Goal: Transaction & Acquisition: Purchase product/service

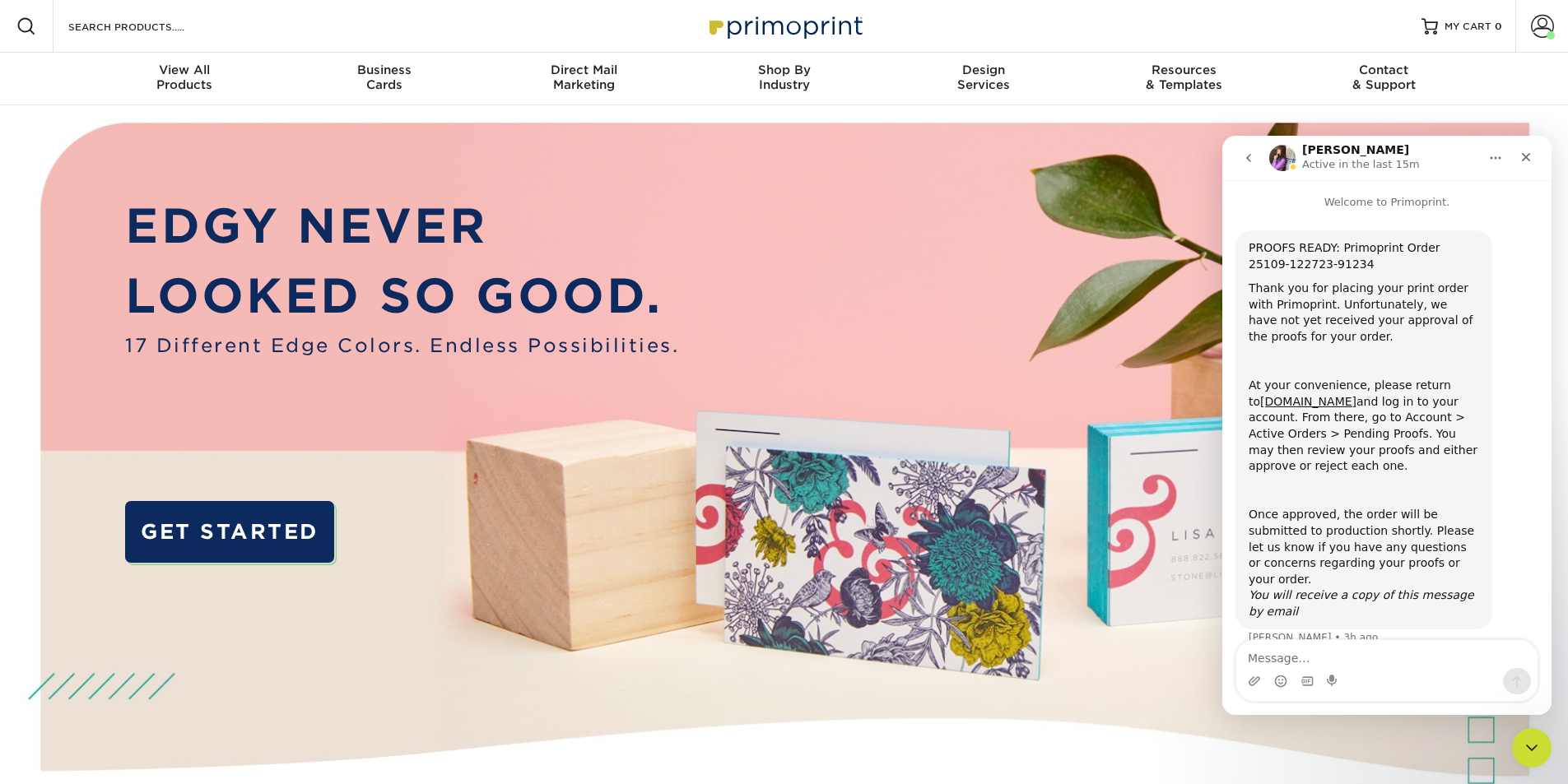
scroll to position [8, 0]
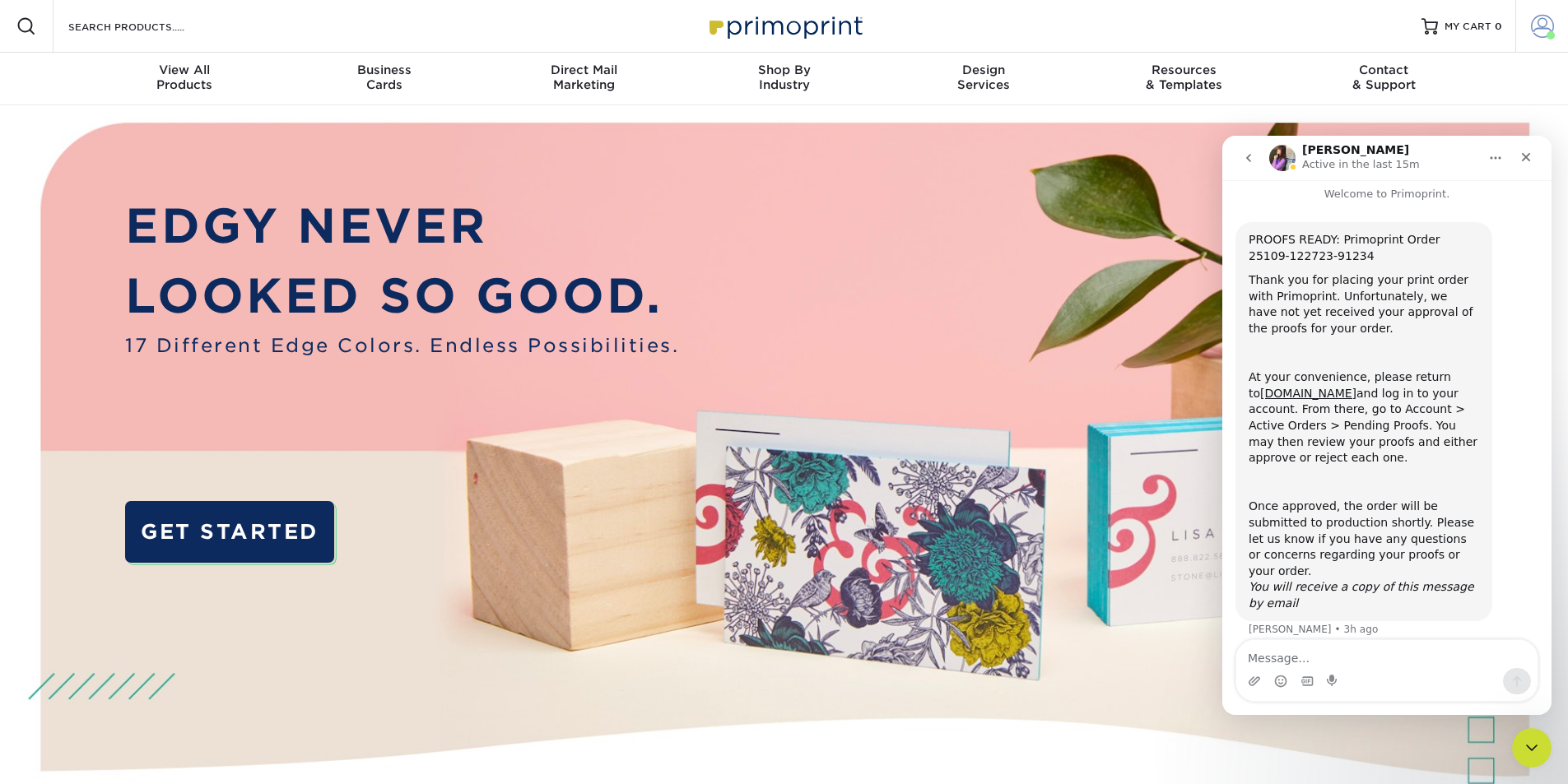
click at [1539, 26] on span at bounding box center [1542, 26] width 23 height 23
click at [1528, 157] on icon "Close" at bounding box center [1526, 158] width 9 height 9
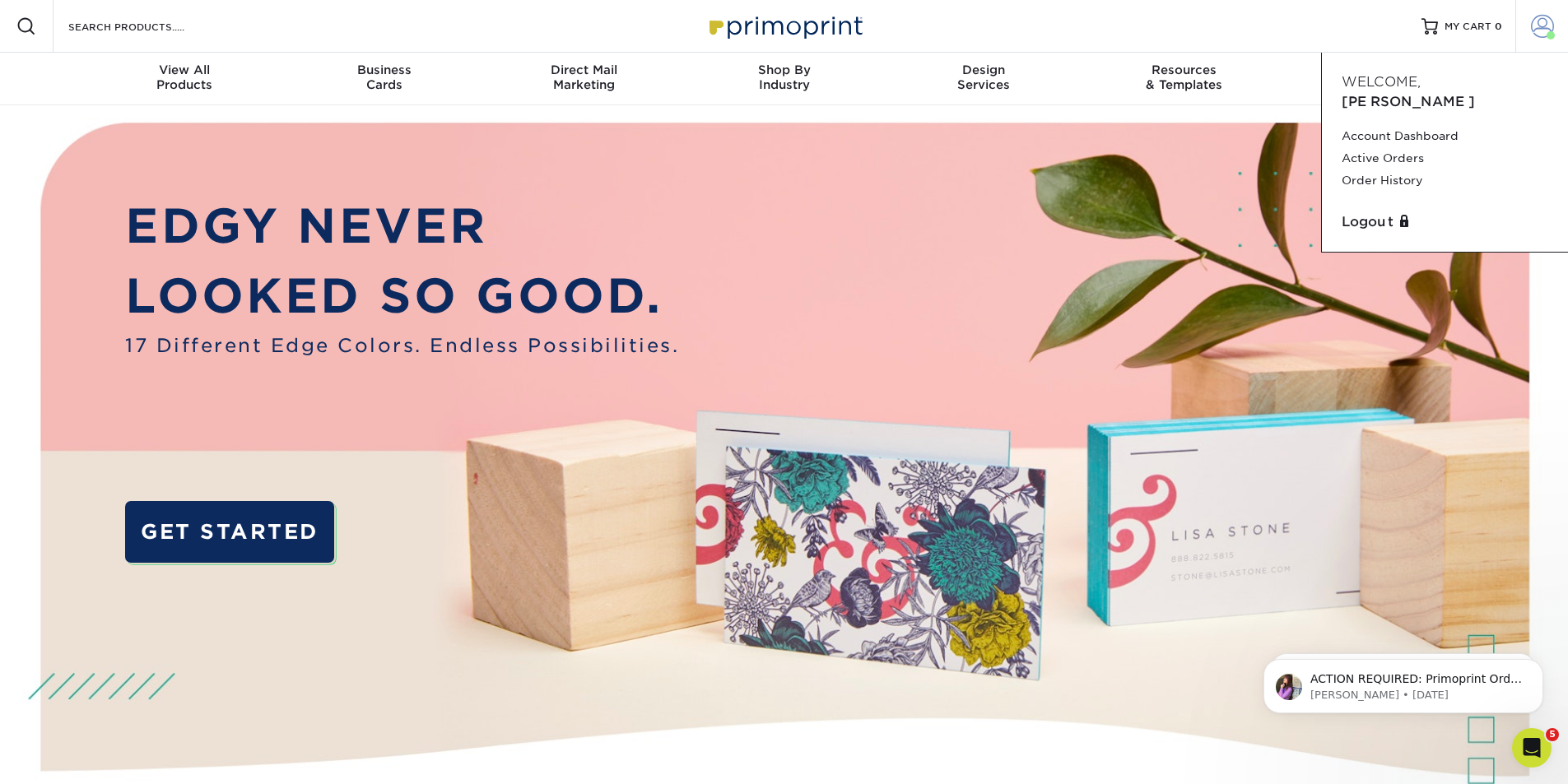
scroll to position [0, 0]
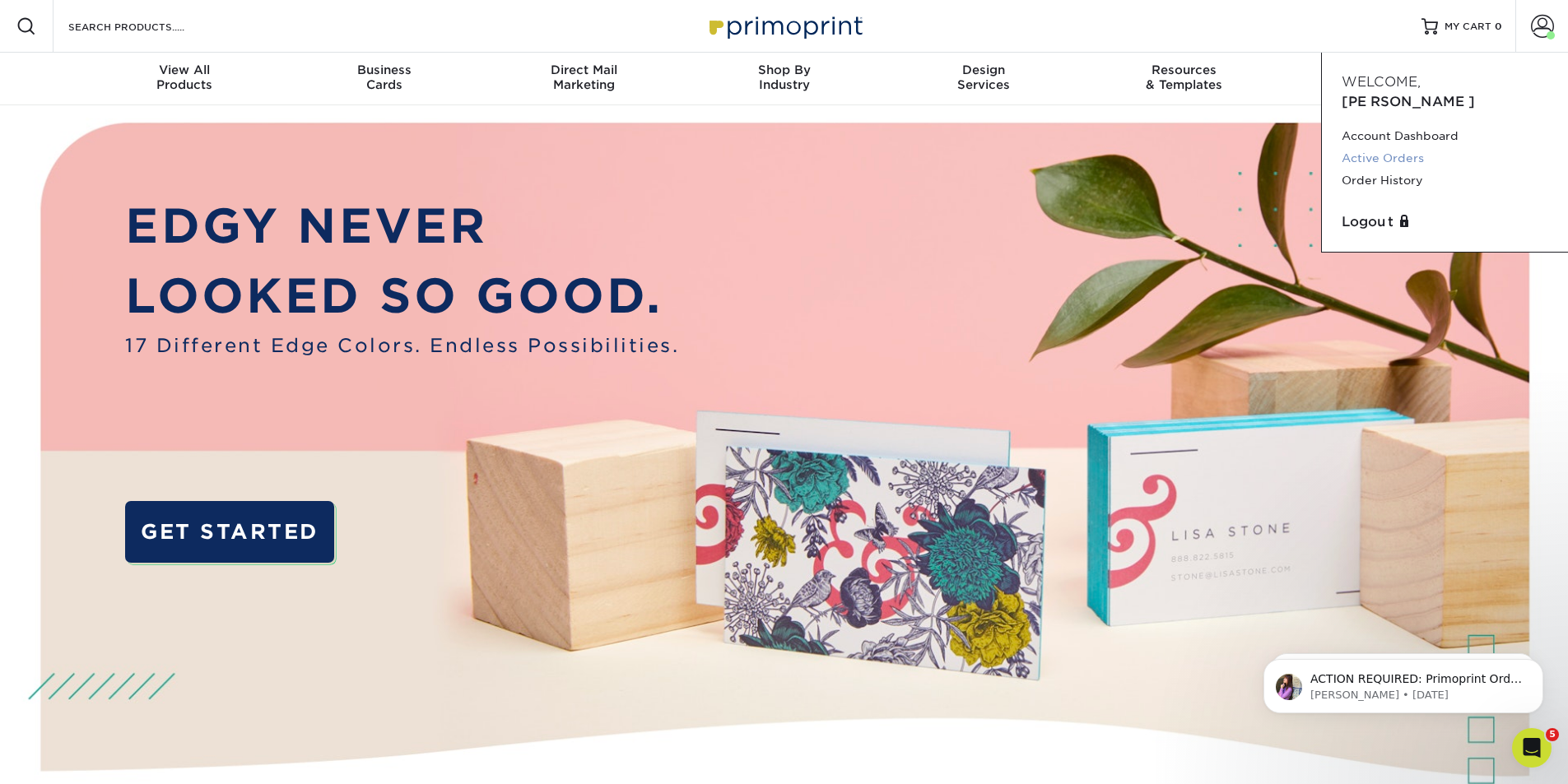
click at [1409, 148] on link "Active Orders" at bounding box center [1445, 158] width 206 height 23
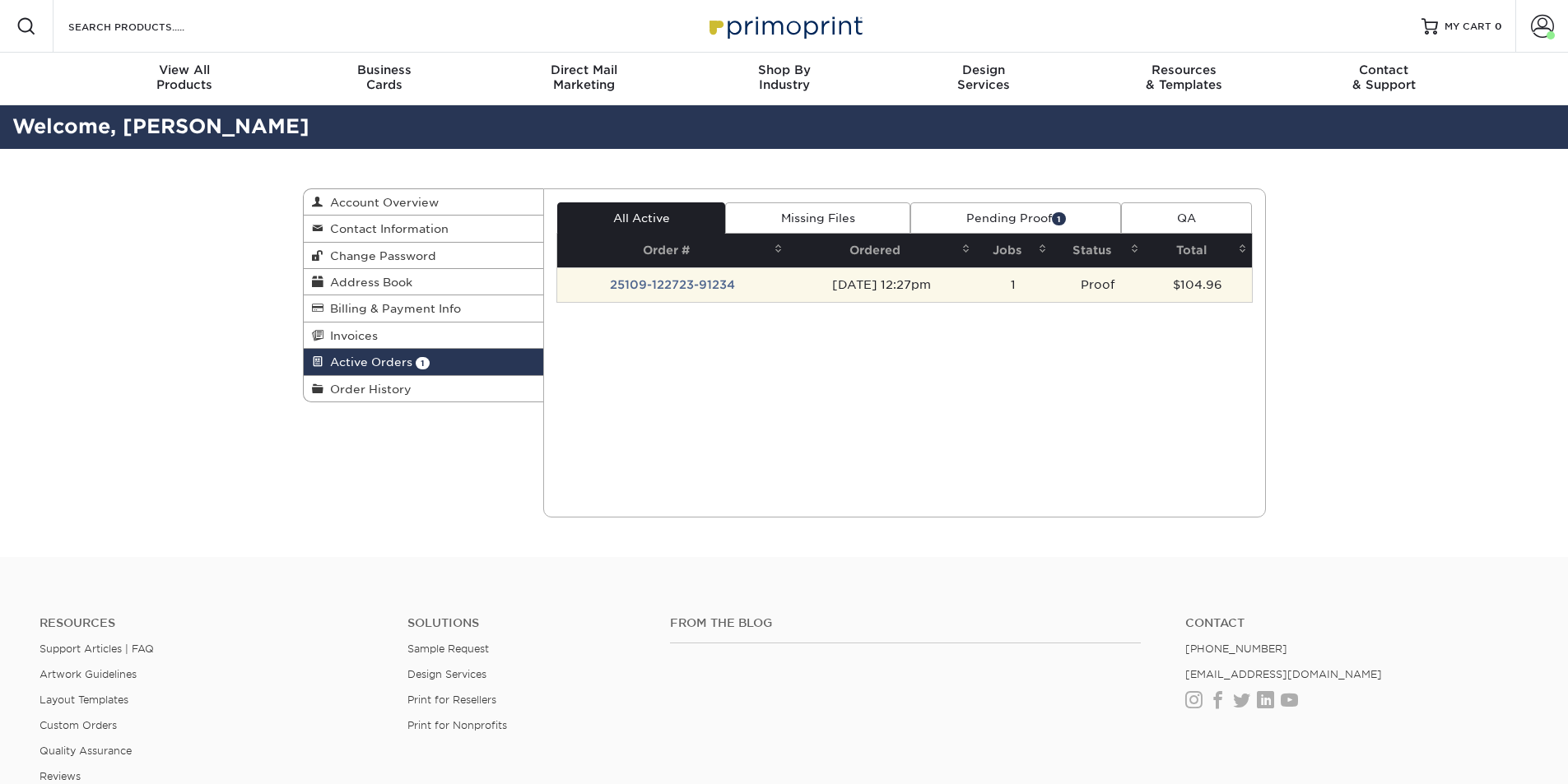
click at [697, 293] on td "25109-122723-91234" at bounding box center [672, 284] width 231 height 34
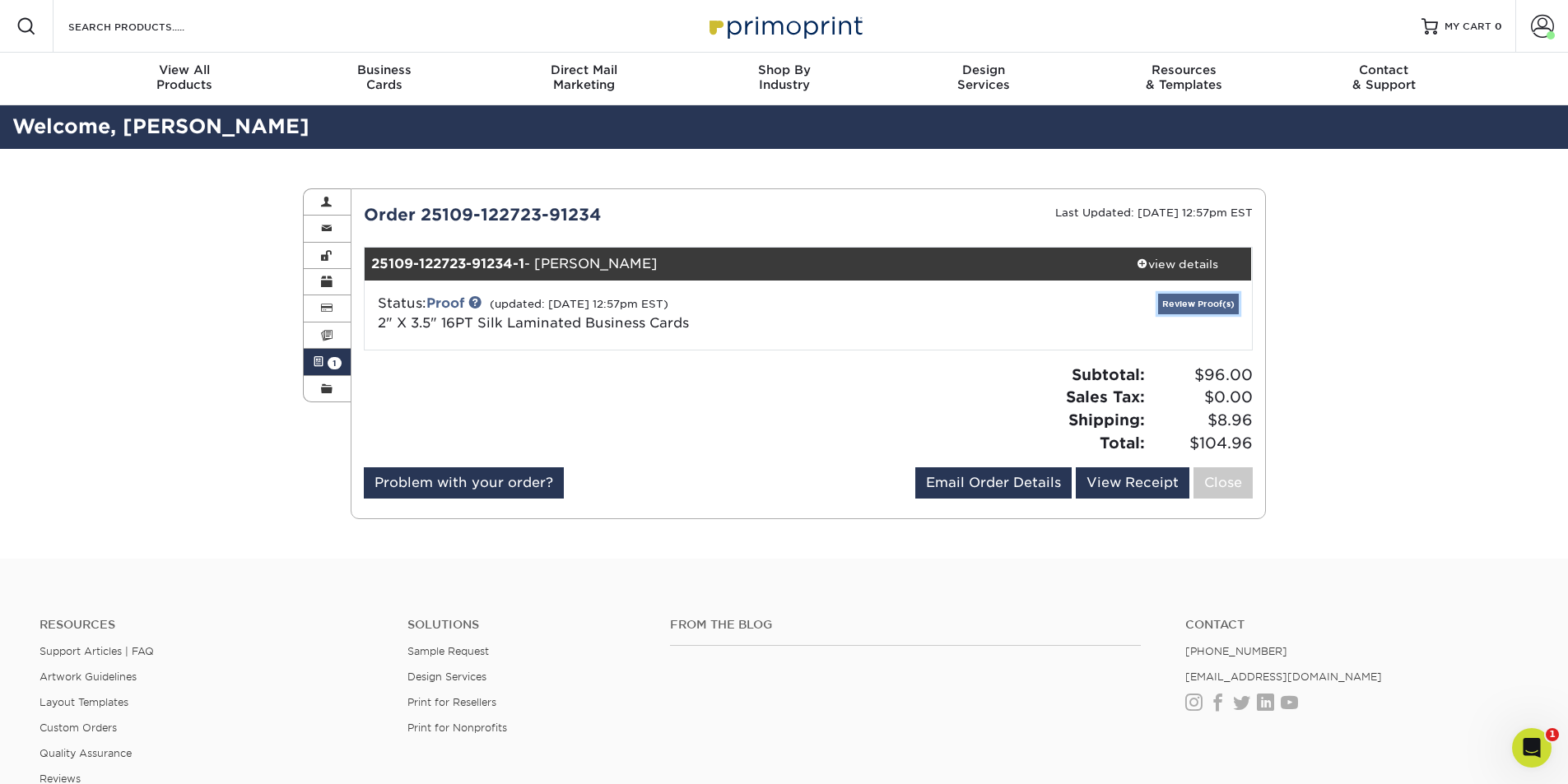
click at [1199, 304] on link "Review Proof(s)" at bounding box center [1198, 304] width 80 height 21
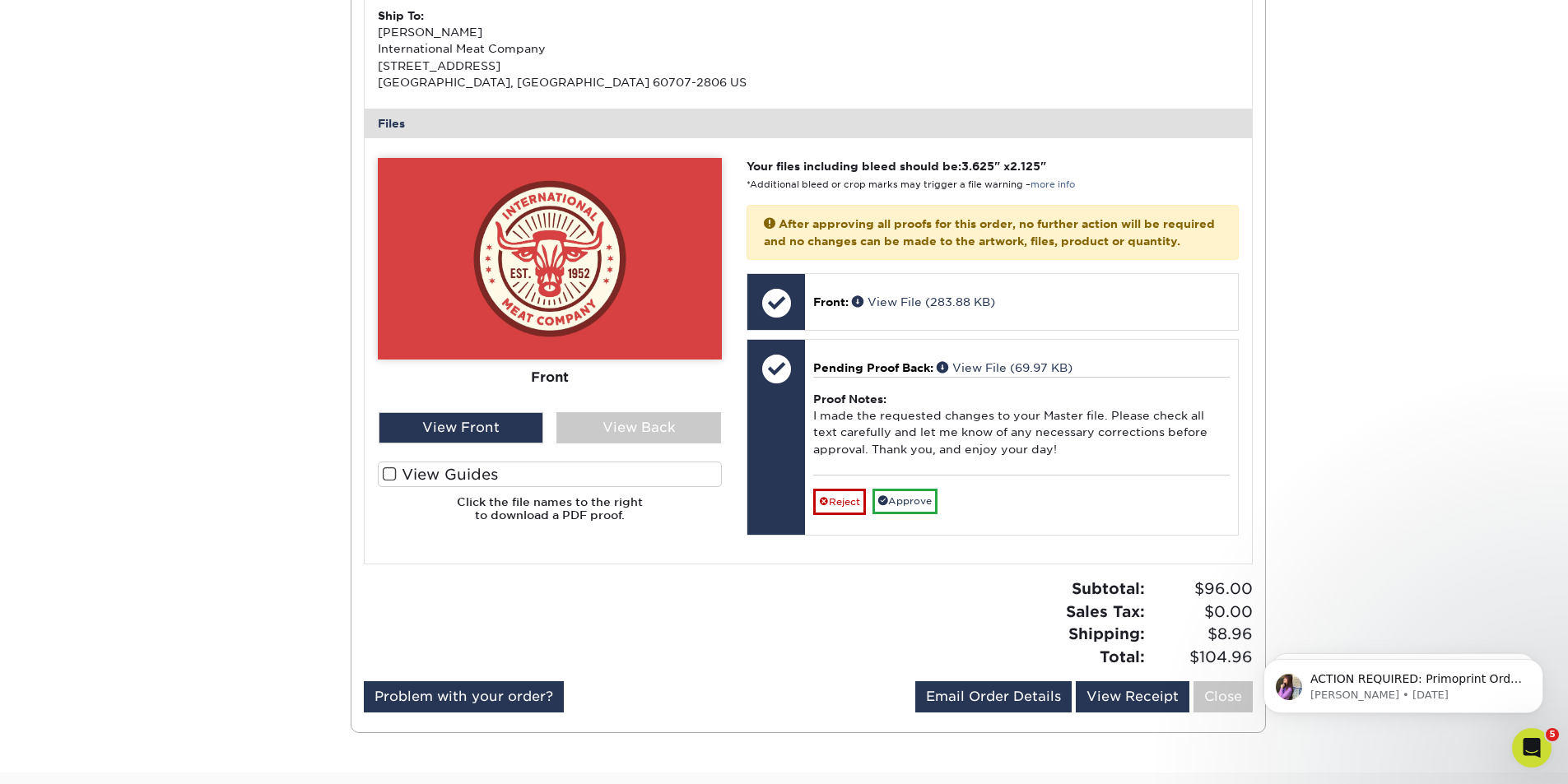
scroll to position [576, 0]
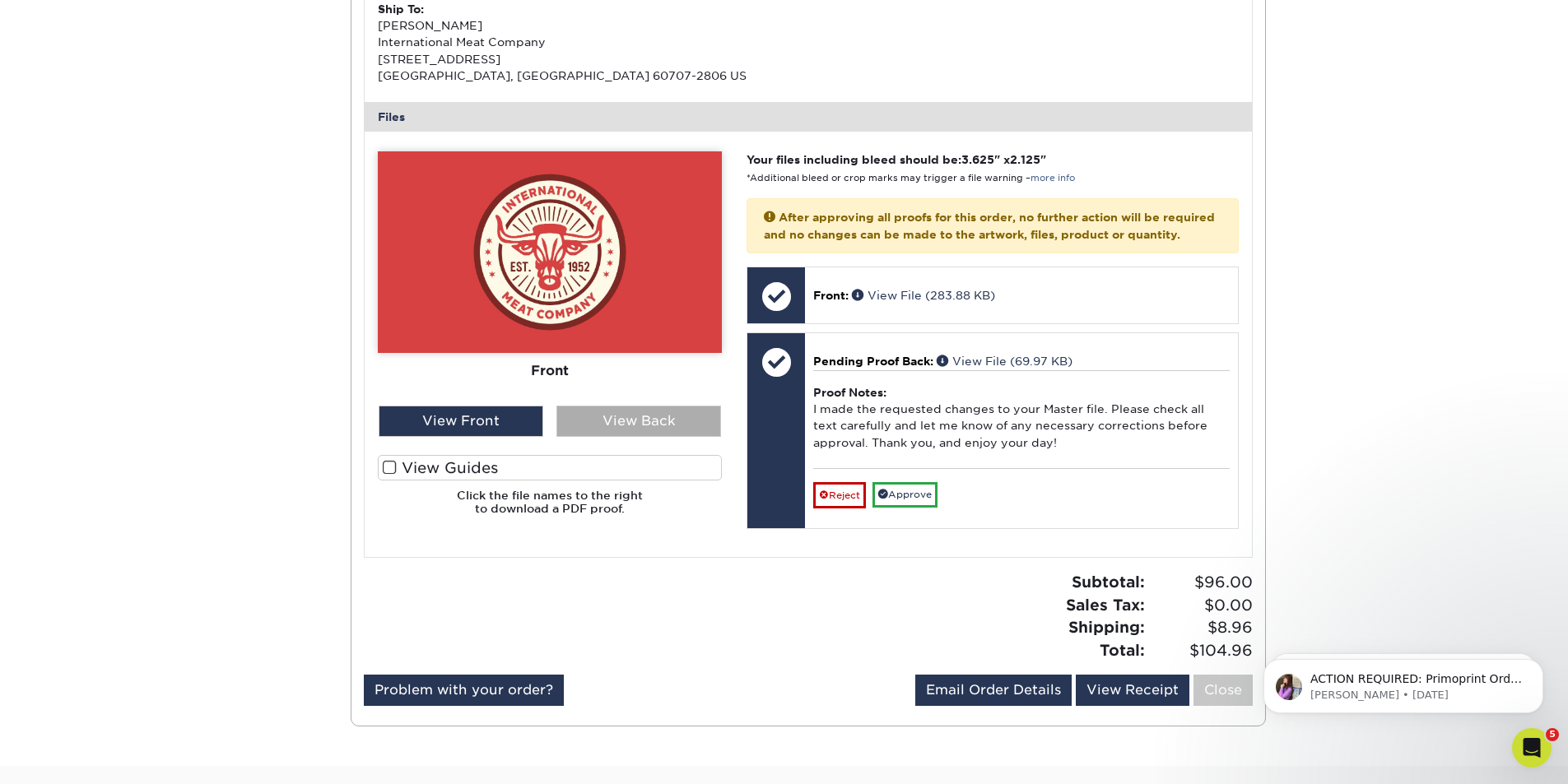
click at [626, 424] on div "View Back" at bounding box center [639, 421] width 164 height 31
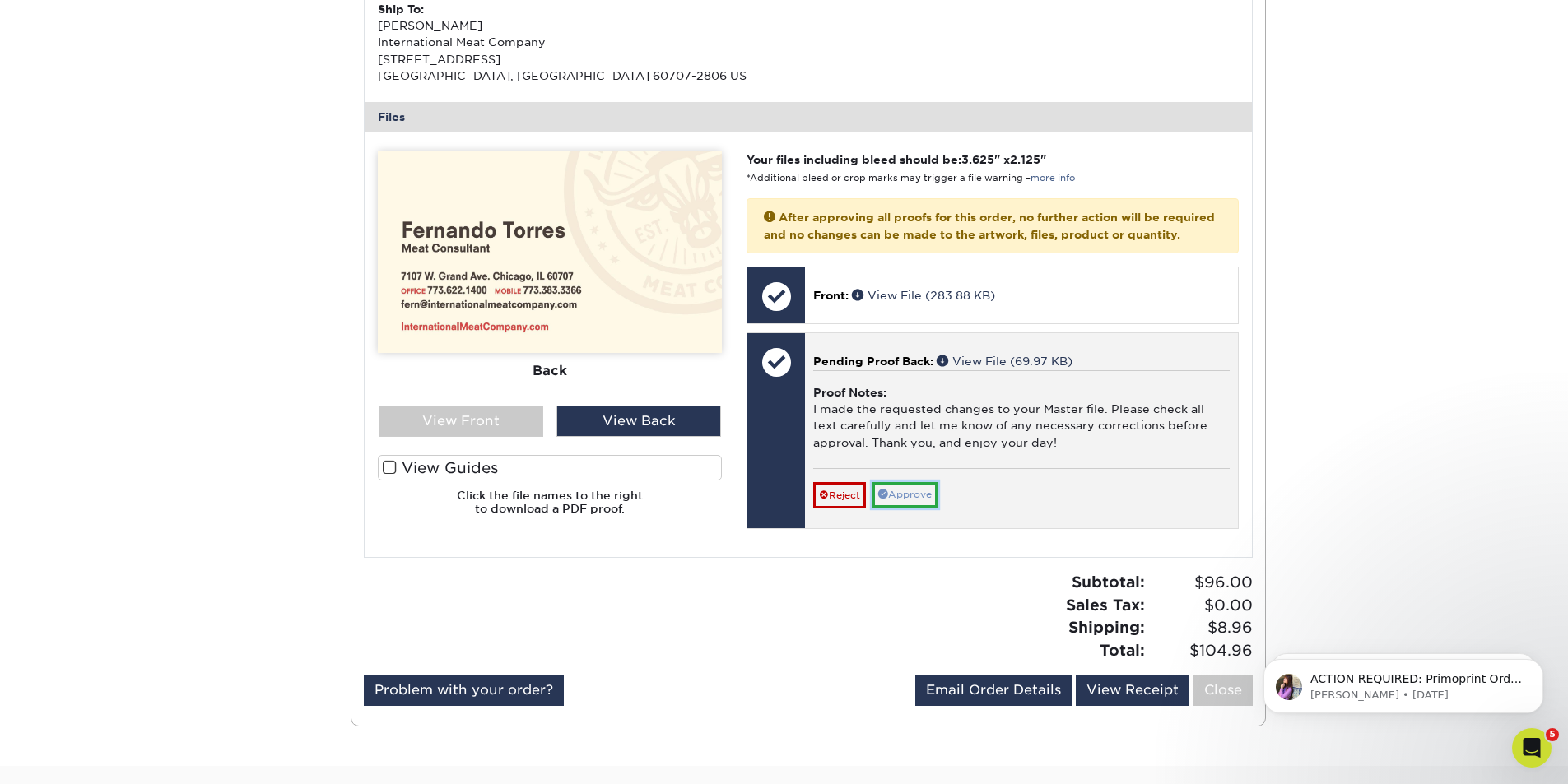
click at [920, 508] on link "Approve" at bounding box center [905, 495] width 65 height 25
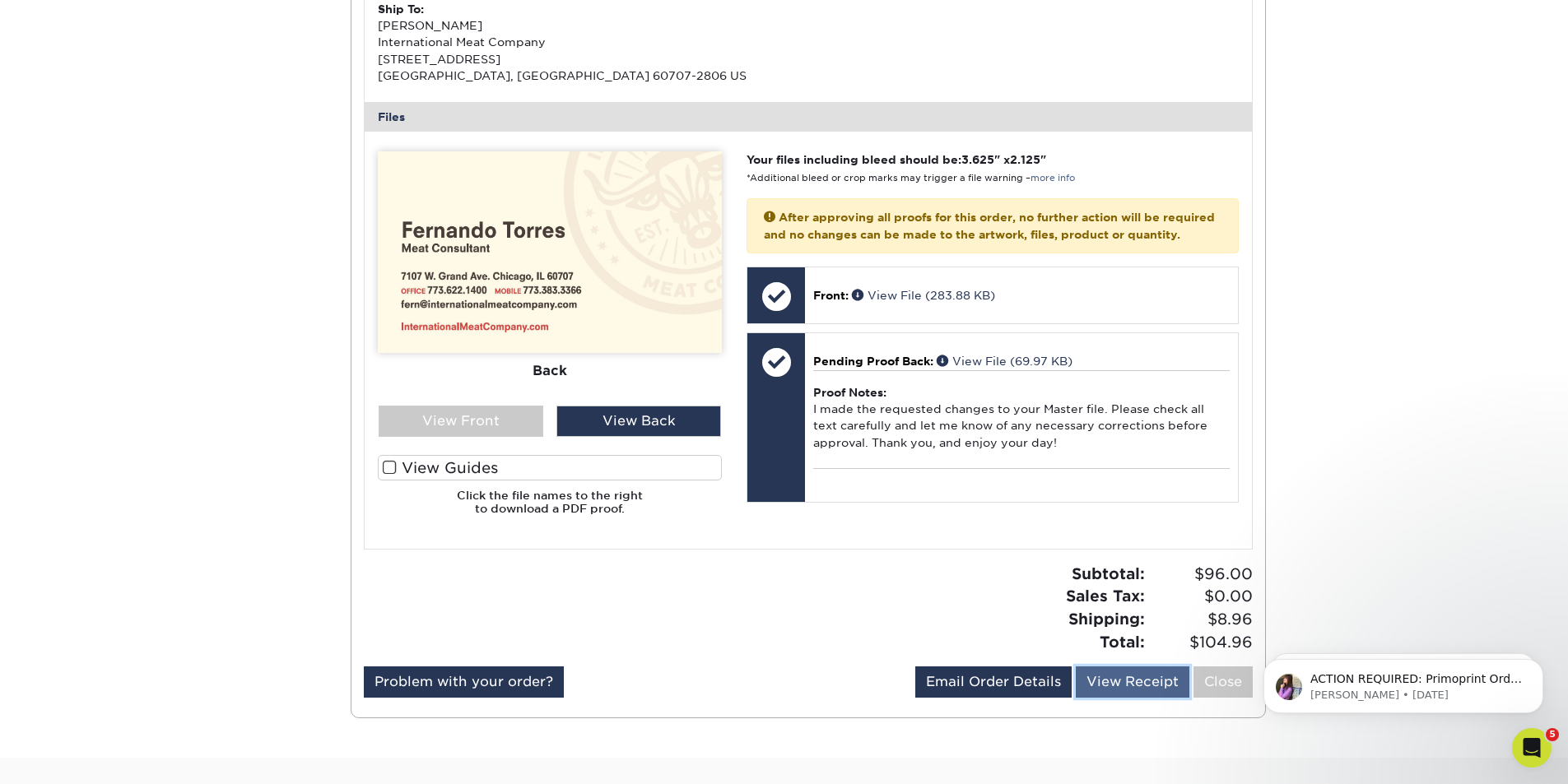
click at [1142, 684] on link "View Receipt" at bounding box center [1132, 682] width 113 height 31
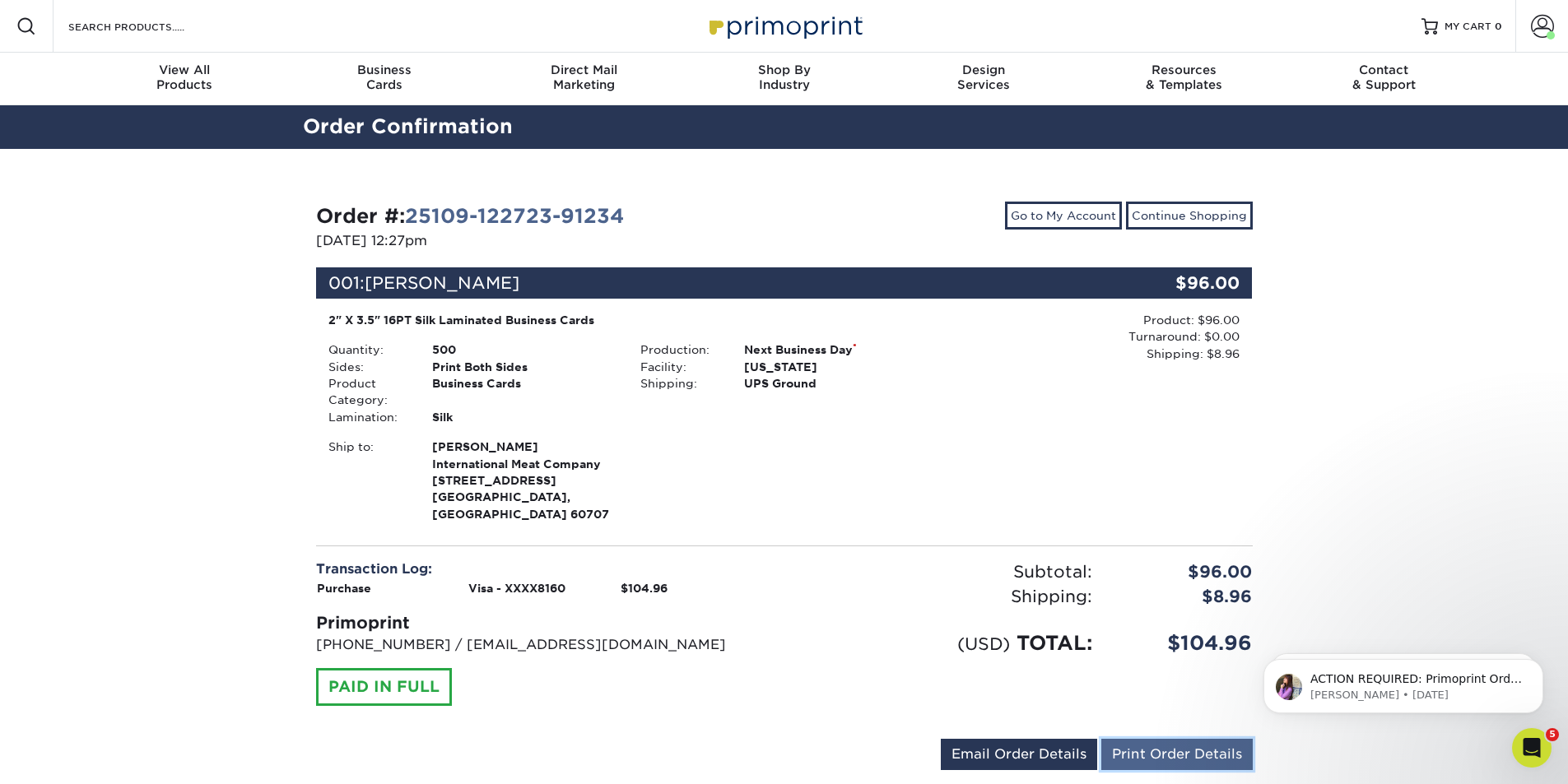
click at [1197, 739] on link "Print Order Details" at bounding box center [1176, 754] width 152 height 31
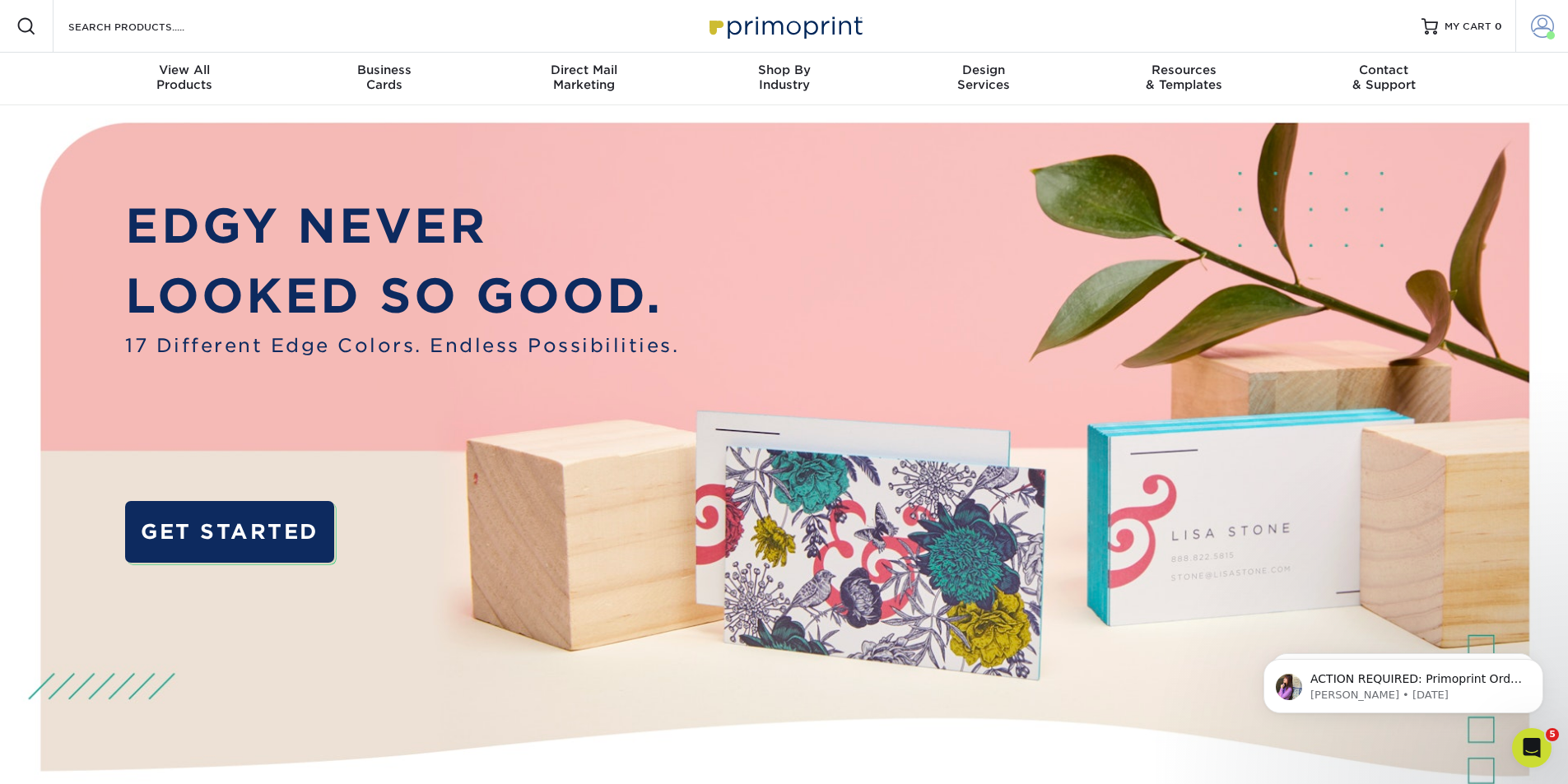
click at [1539, 25] on span at bounding box center [1542, 26] width 23 height 23
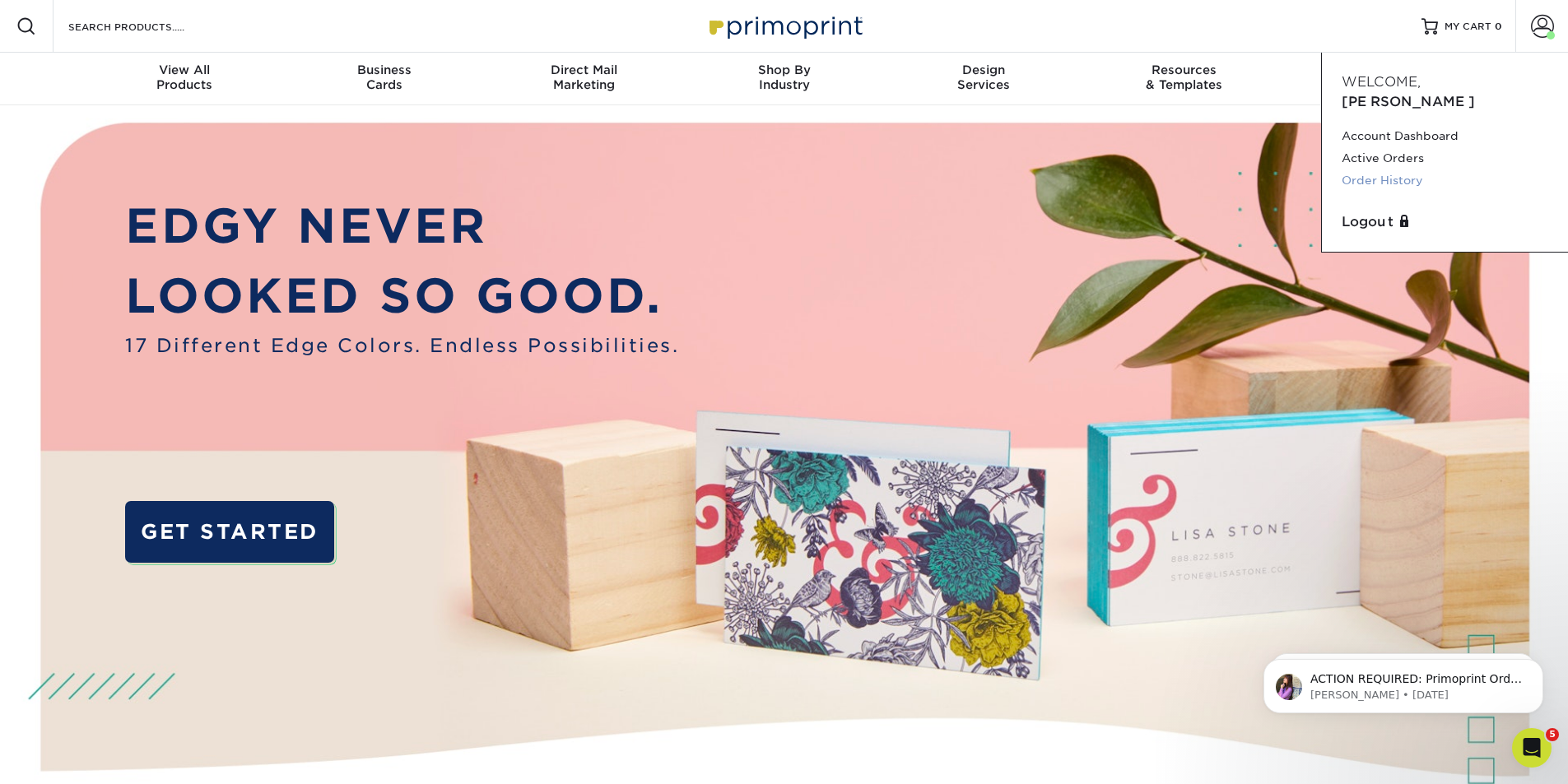
click at [1402, 169] on link "Order History" at bounding box center [1445, 180] width 206 height 23
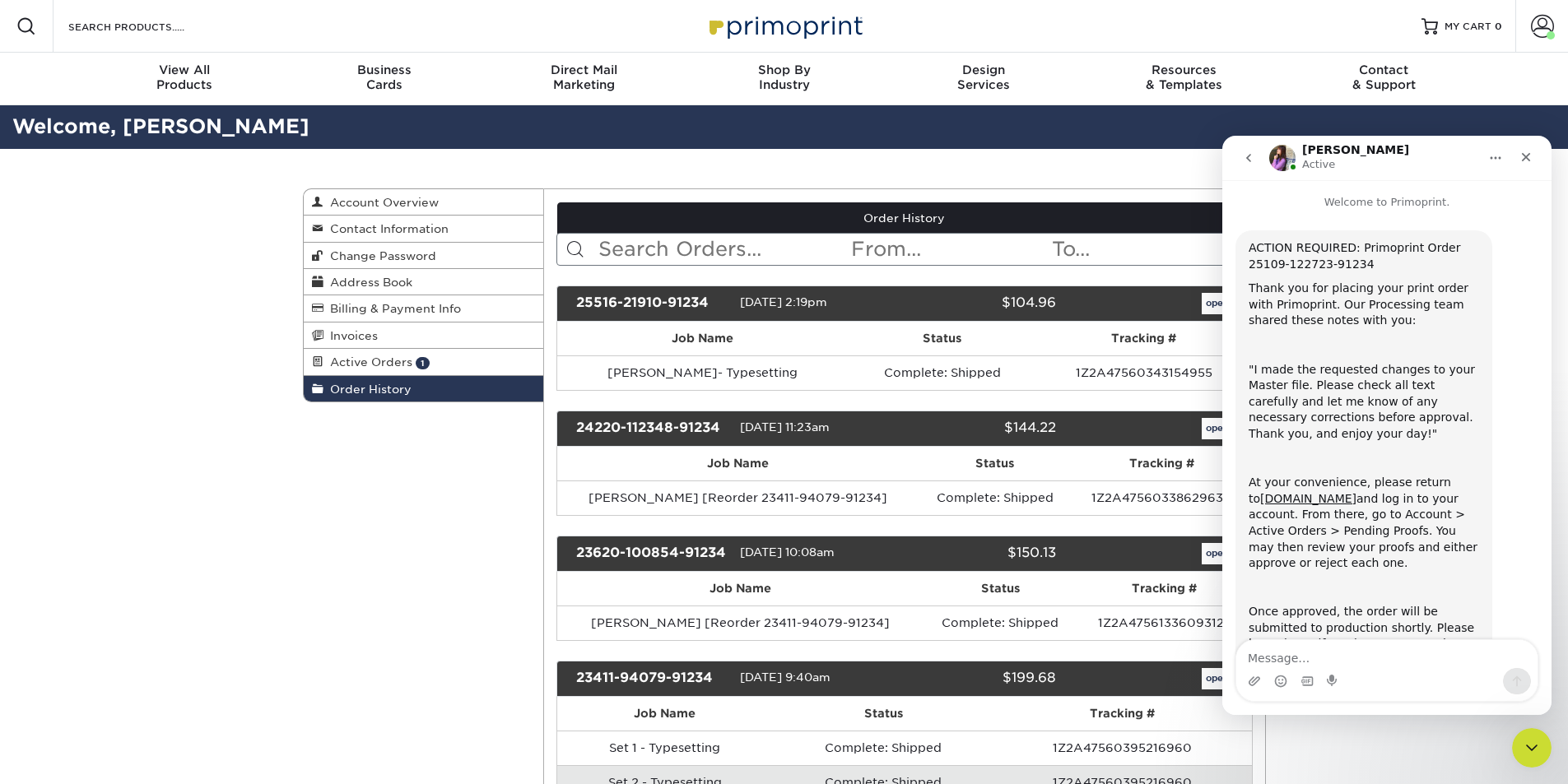
scroll to position [106, 0]
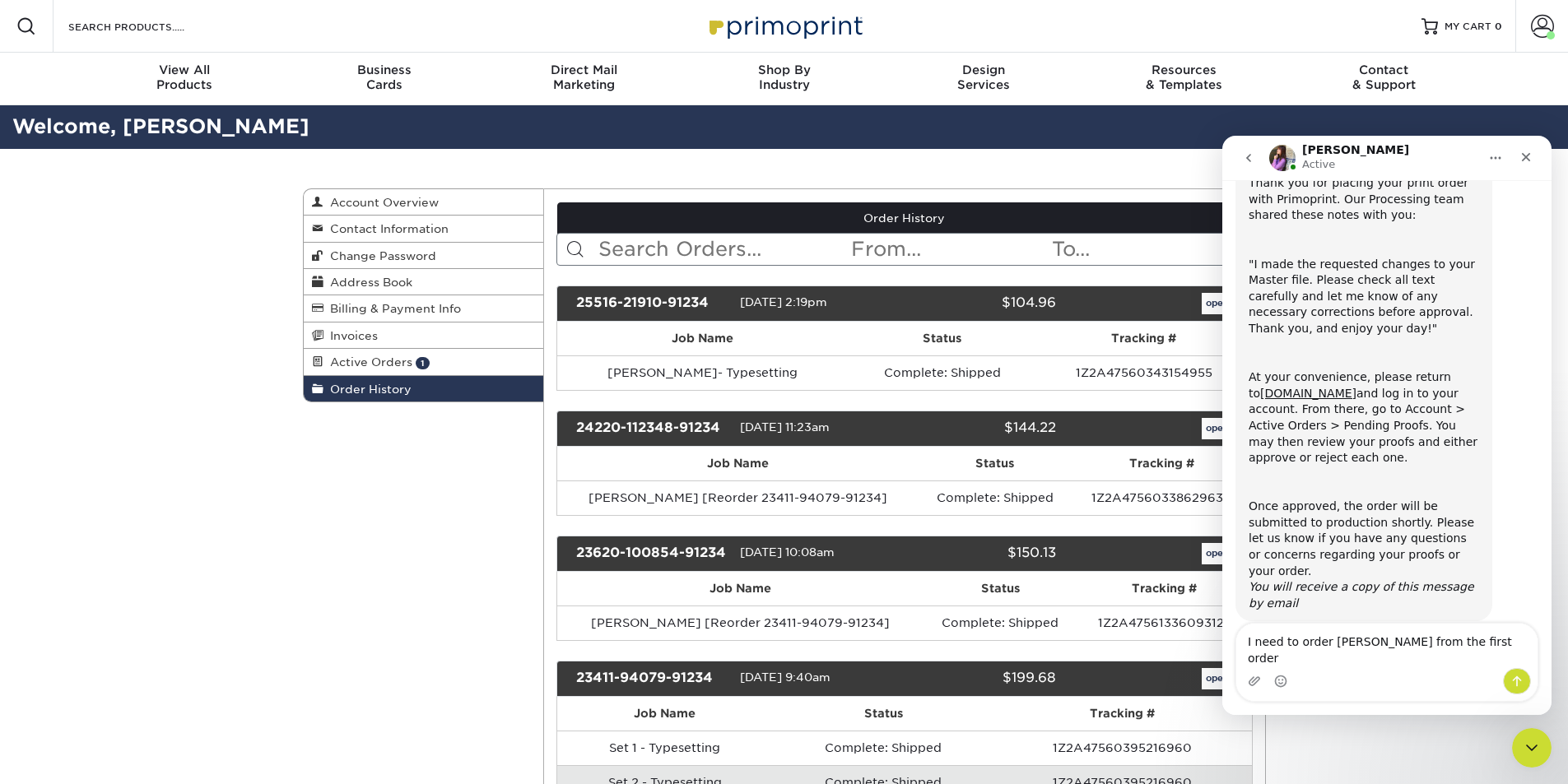
click at [1301, 661] on textarea "I need to order Victor C Bomprezzi from the first order" at bounding box center [1386, 646] width 301 height 44
click at [1298, 661] on textarea "I need to order Victor C Bomprezzi from the first order" at bounding box center [1386, 646] width 301 height 44
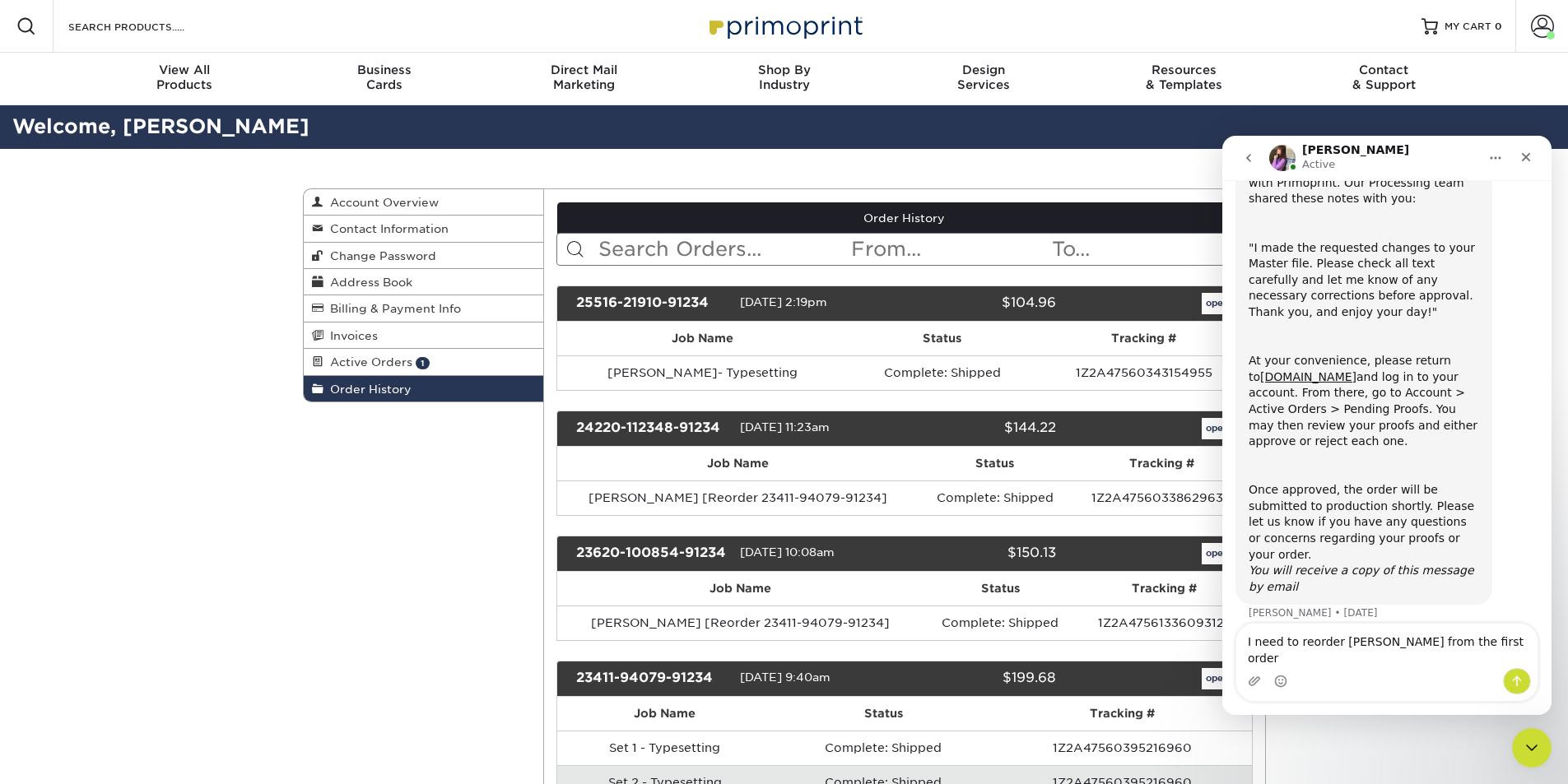
click at [1285, 664] on textarea "I need to reorder Victor C Bomprezzi from the first order" at bounding box center [1386, 646] width 301 height 44
type textarea "I need to reorder Victor C Bomprezzi from the first order."
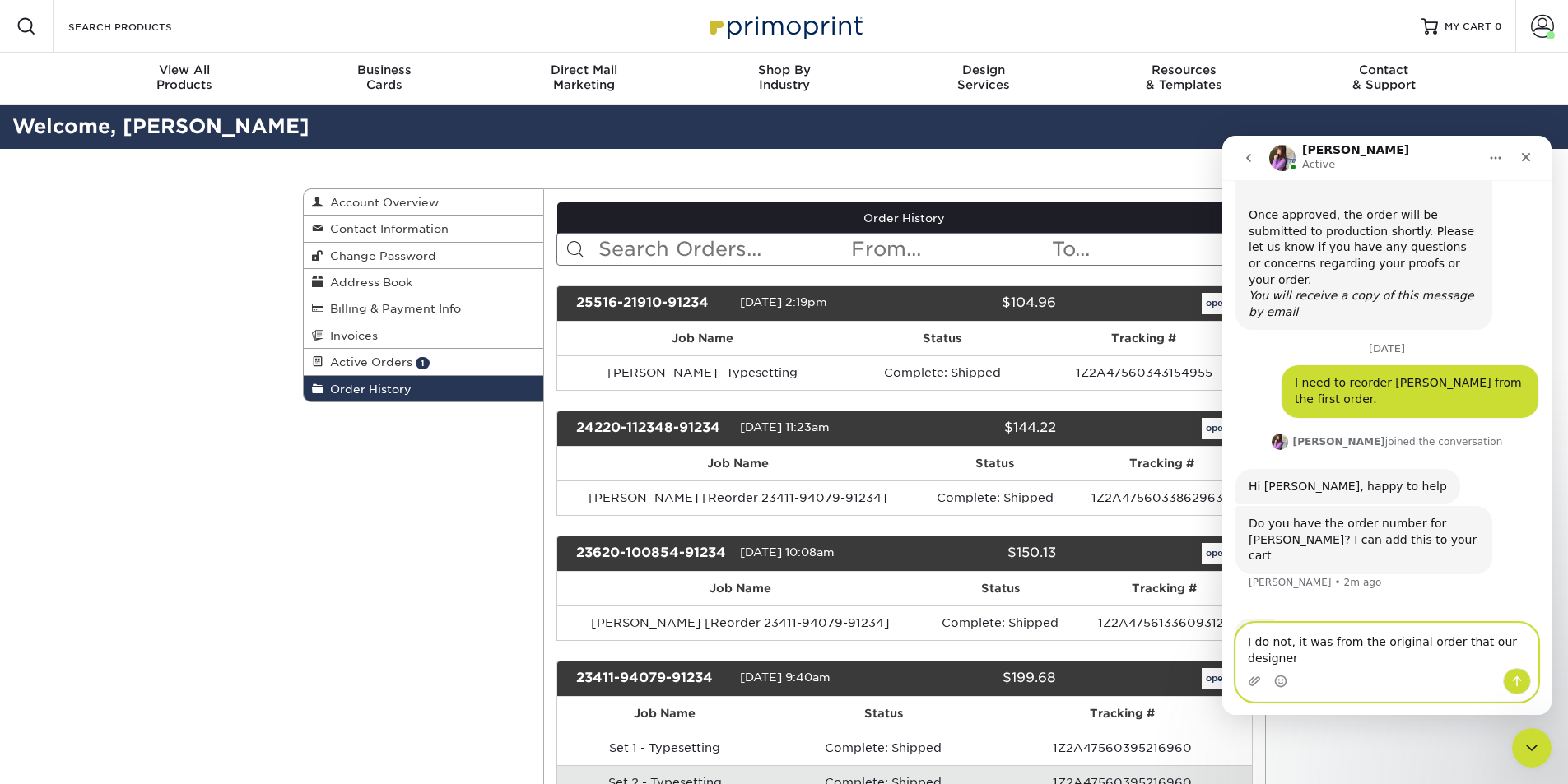
scroll to position [413, 0]
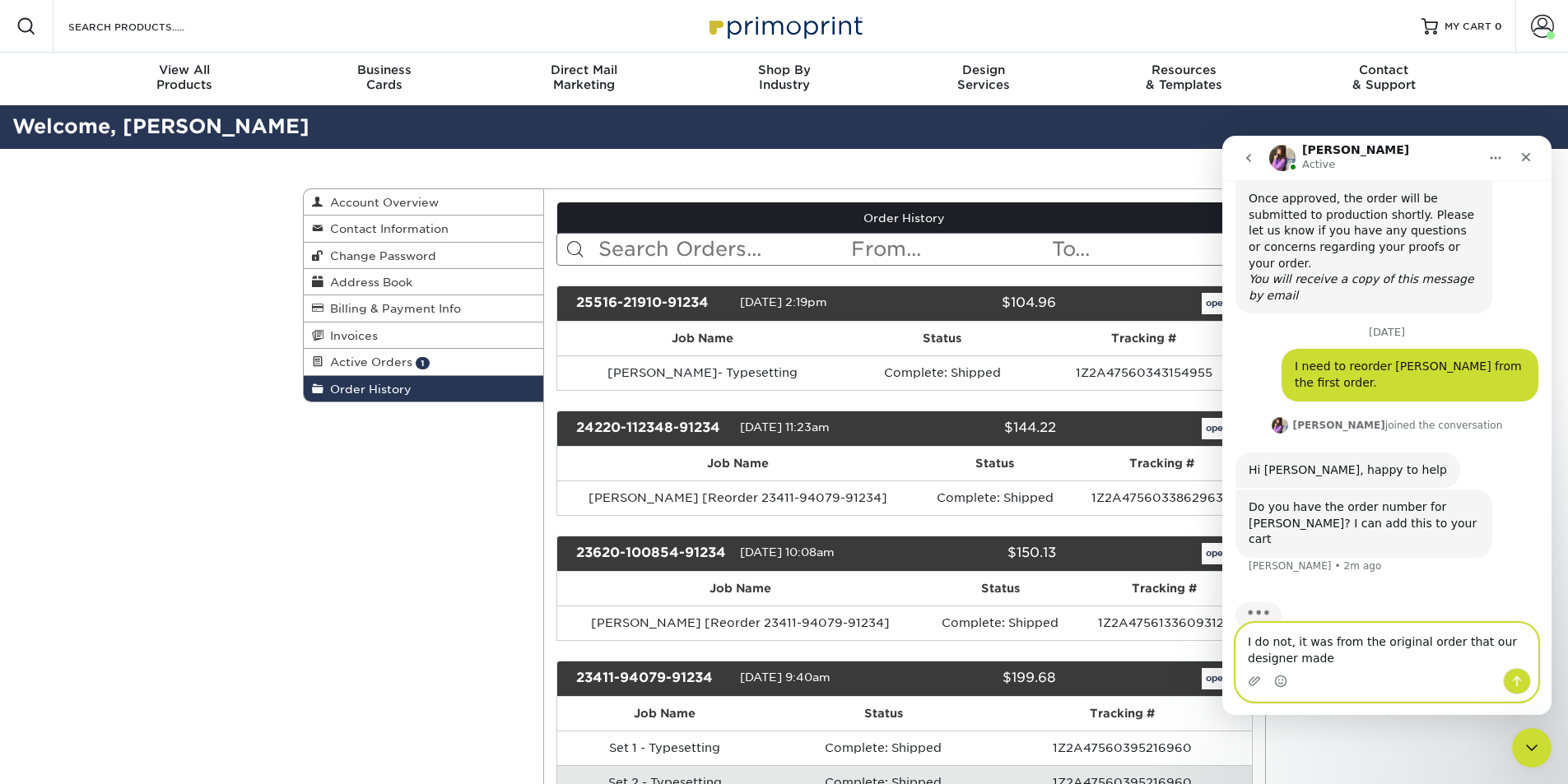
type textarea "I do not, it was from the original order that our designer made."
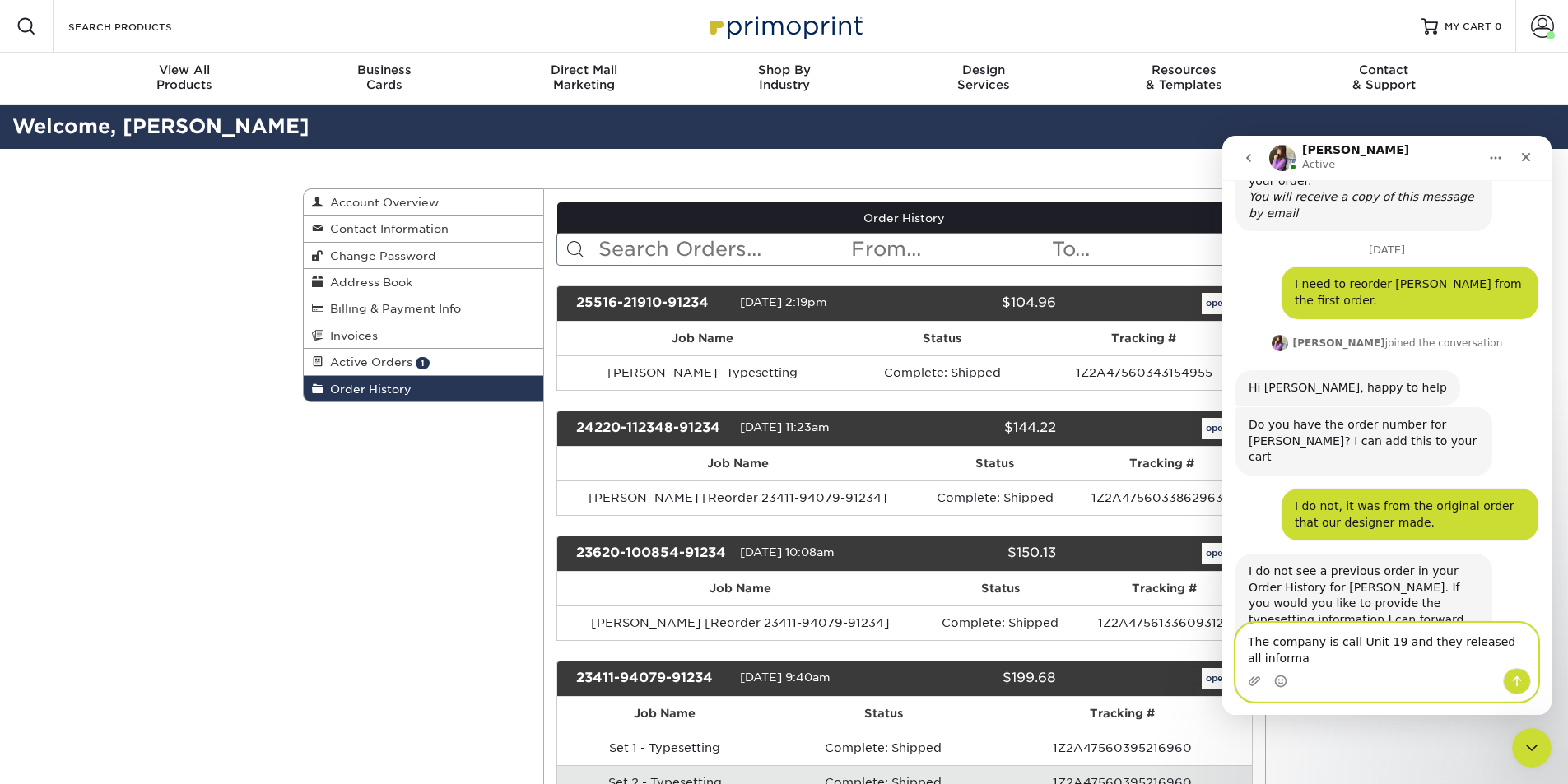
scroll to position [512, 0]
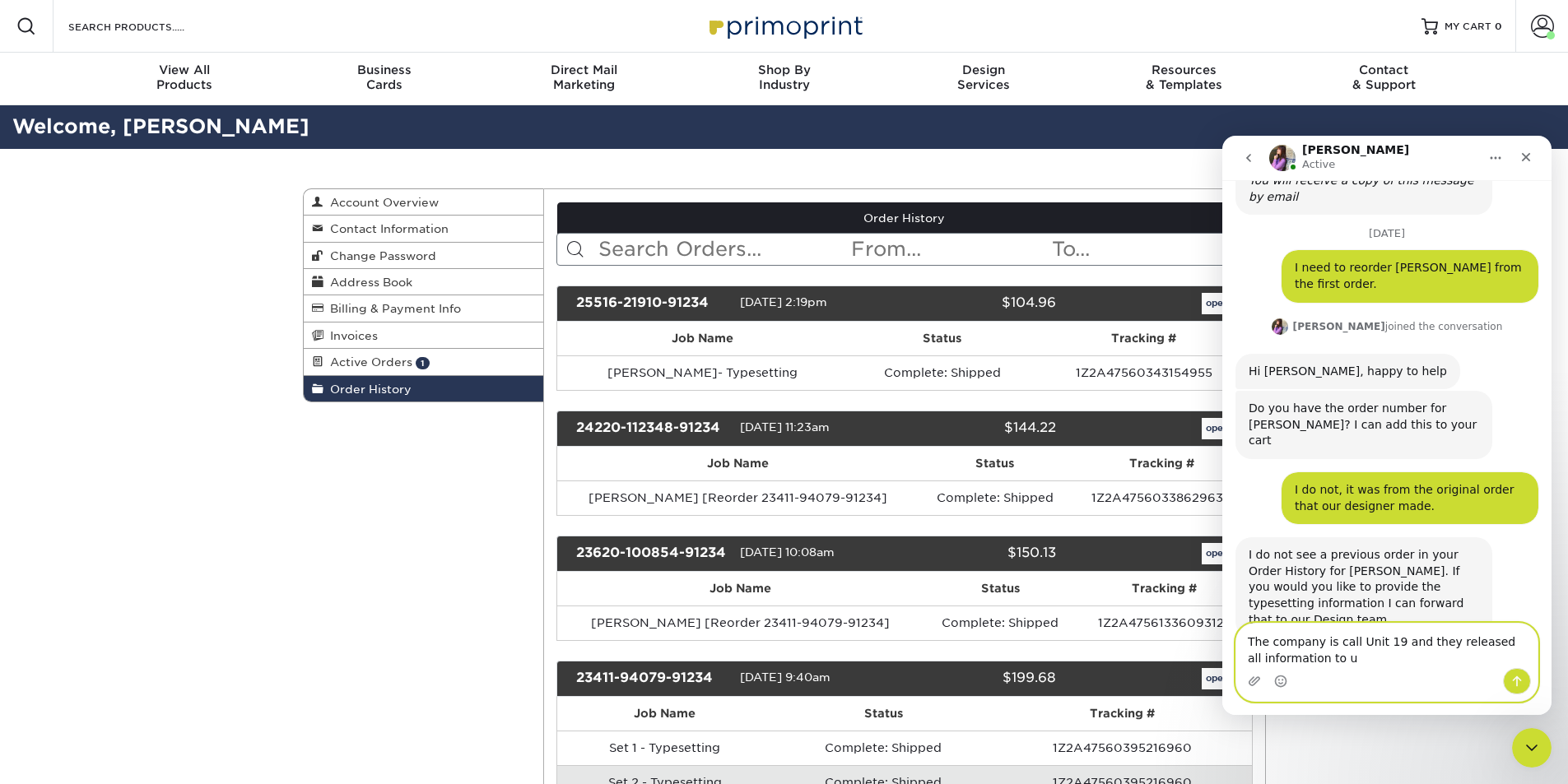
type textarea "The company is call Unit 19 and they released all information to us"
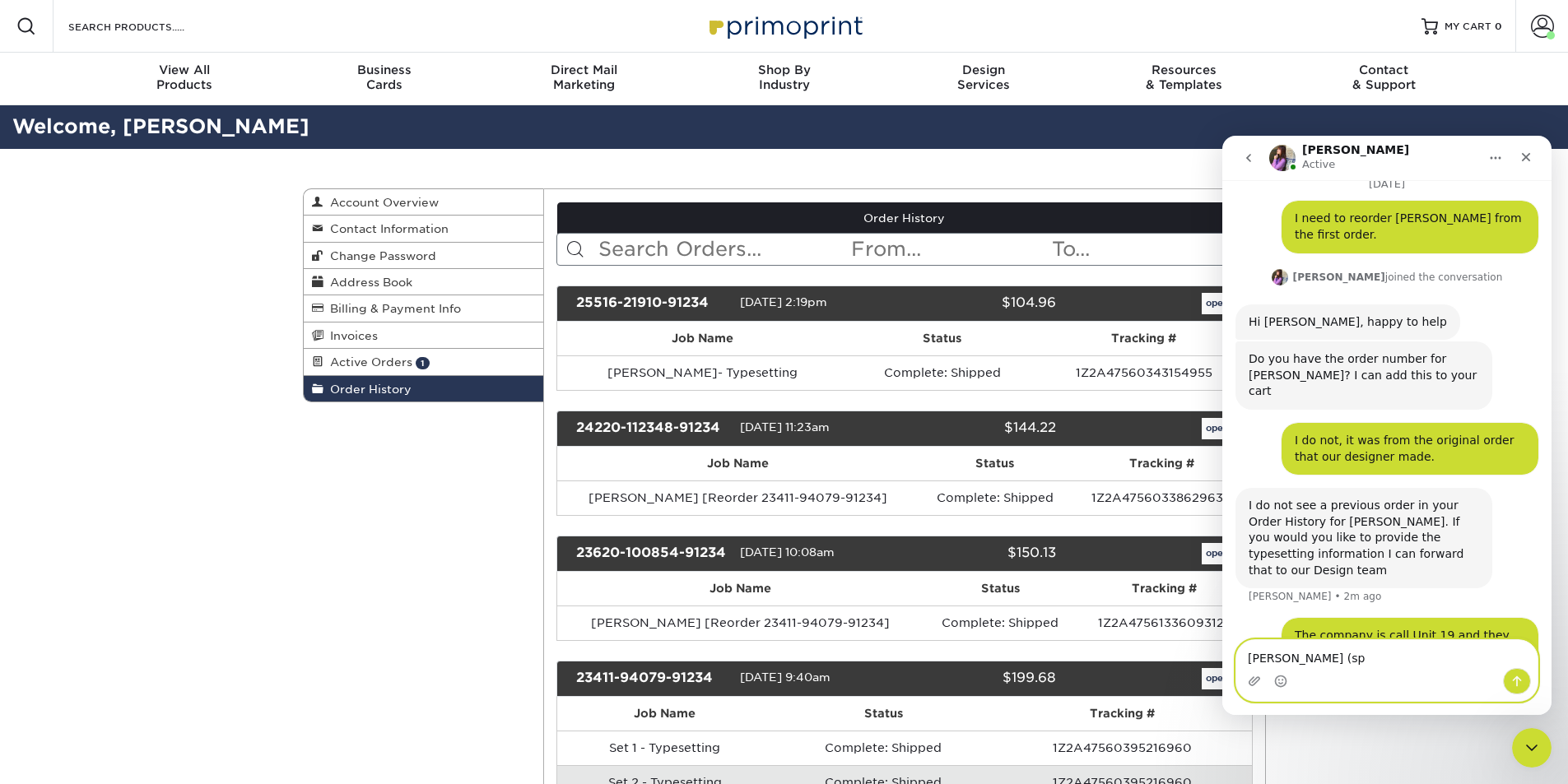
type textarea "Lee Salisbury (sp)"
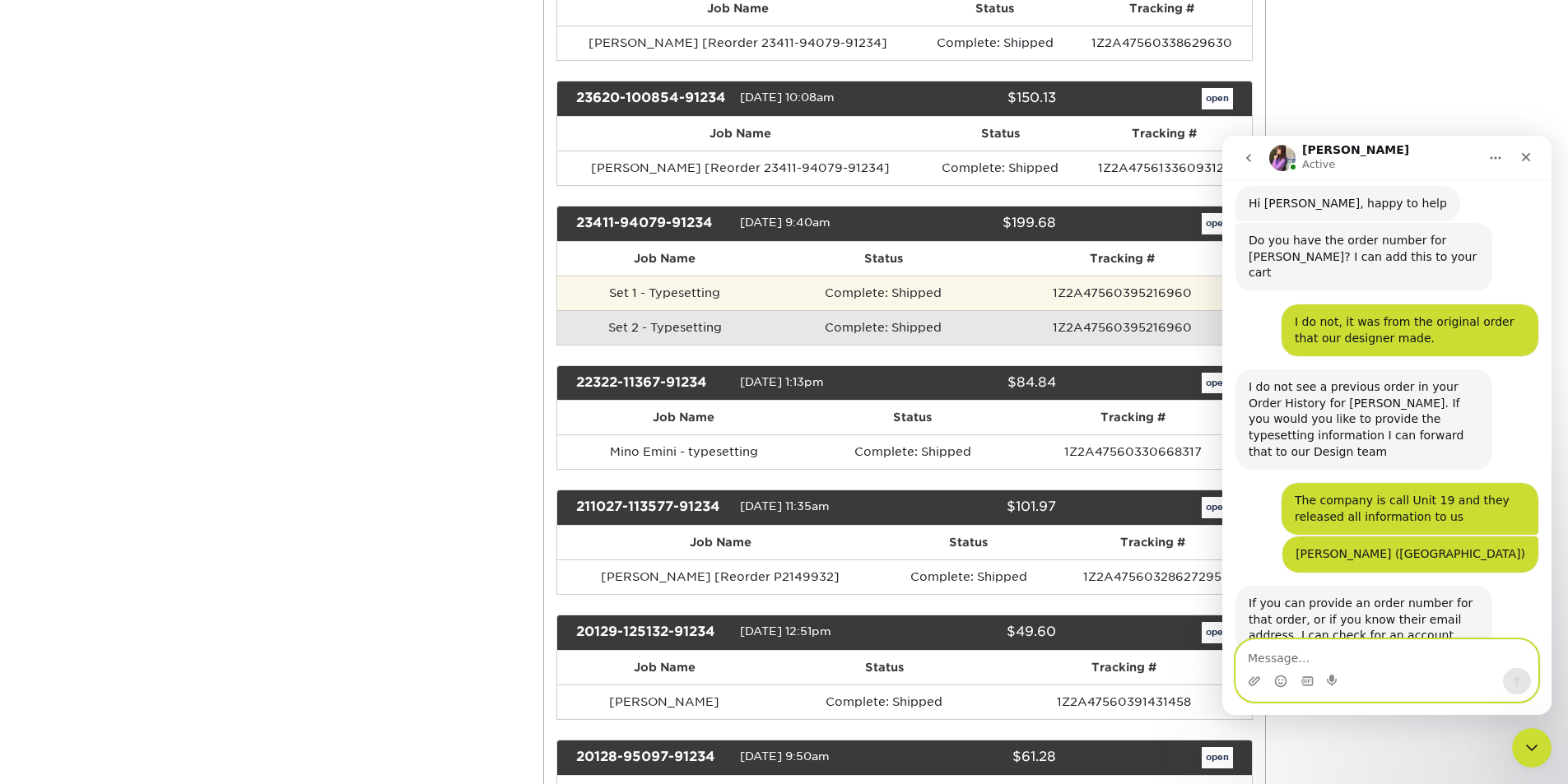
scroll to position [494, 0]
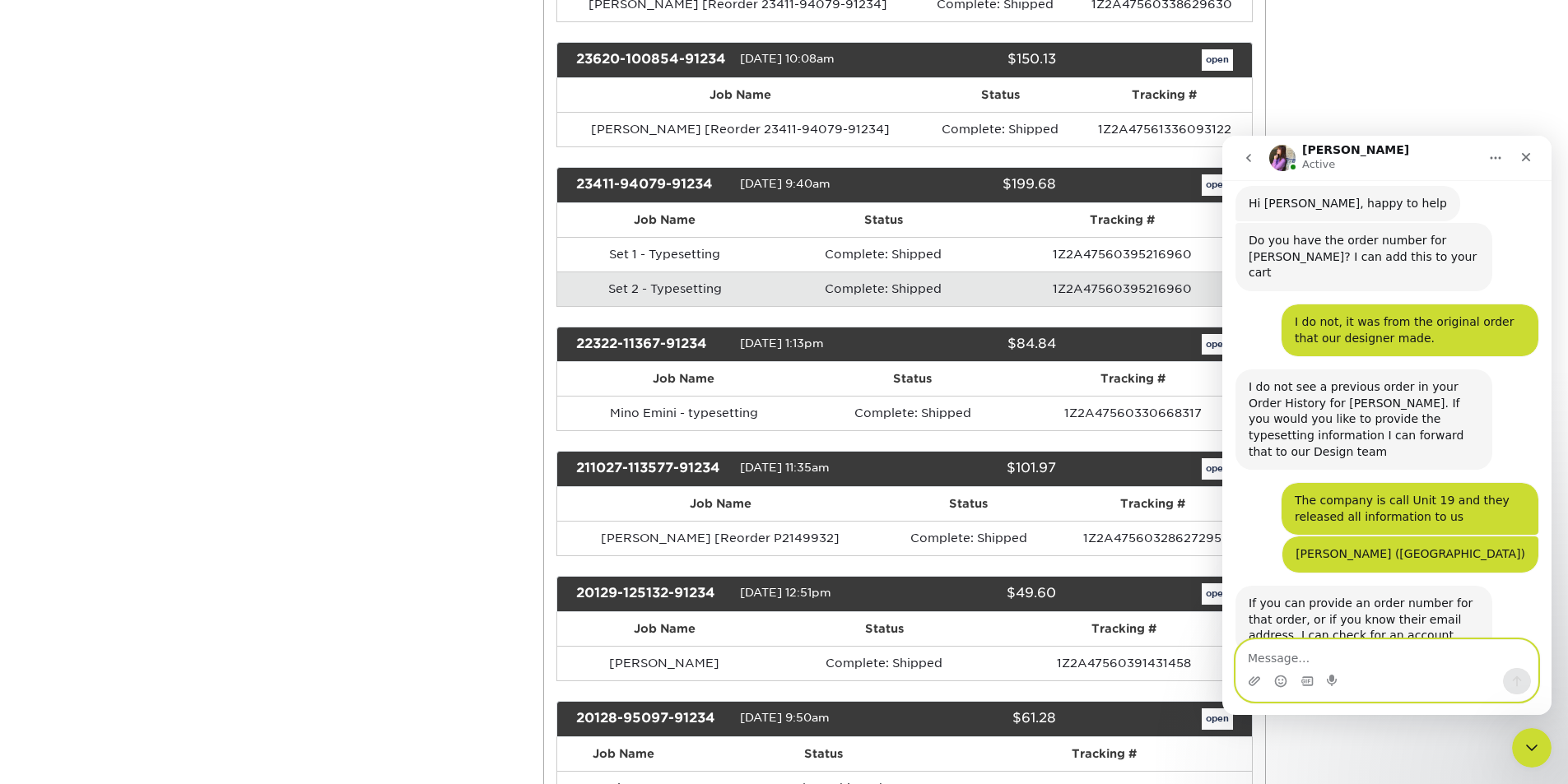
click at [1332, 658] on textarea "Message…" at bounding box center [1386, 654] width 301 height 28
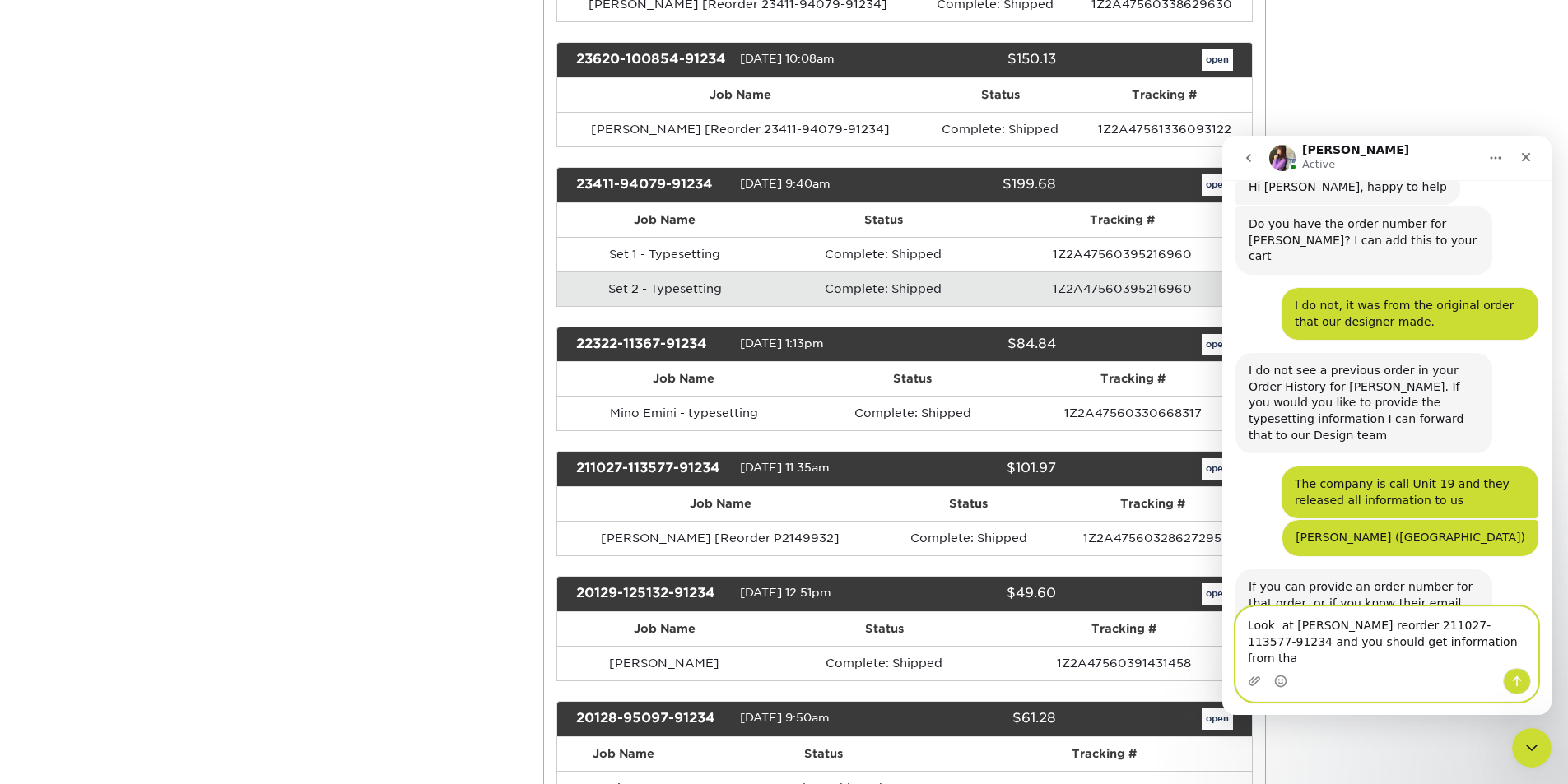
type textarea "Look at John Scorza reorder 211027-113577-91234 and you should get information …"
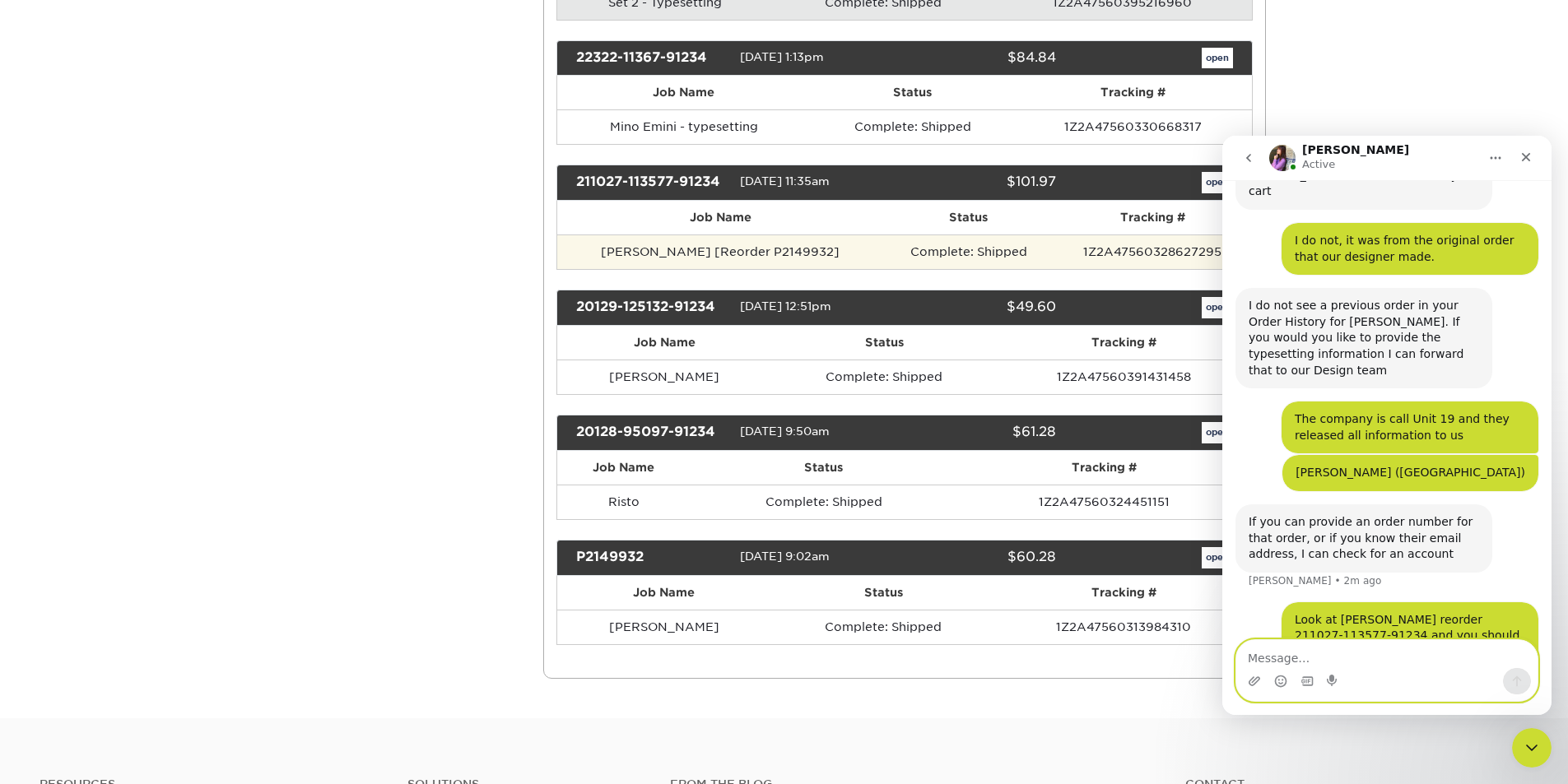
scroll to position [823, 0]
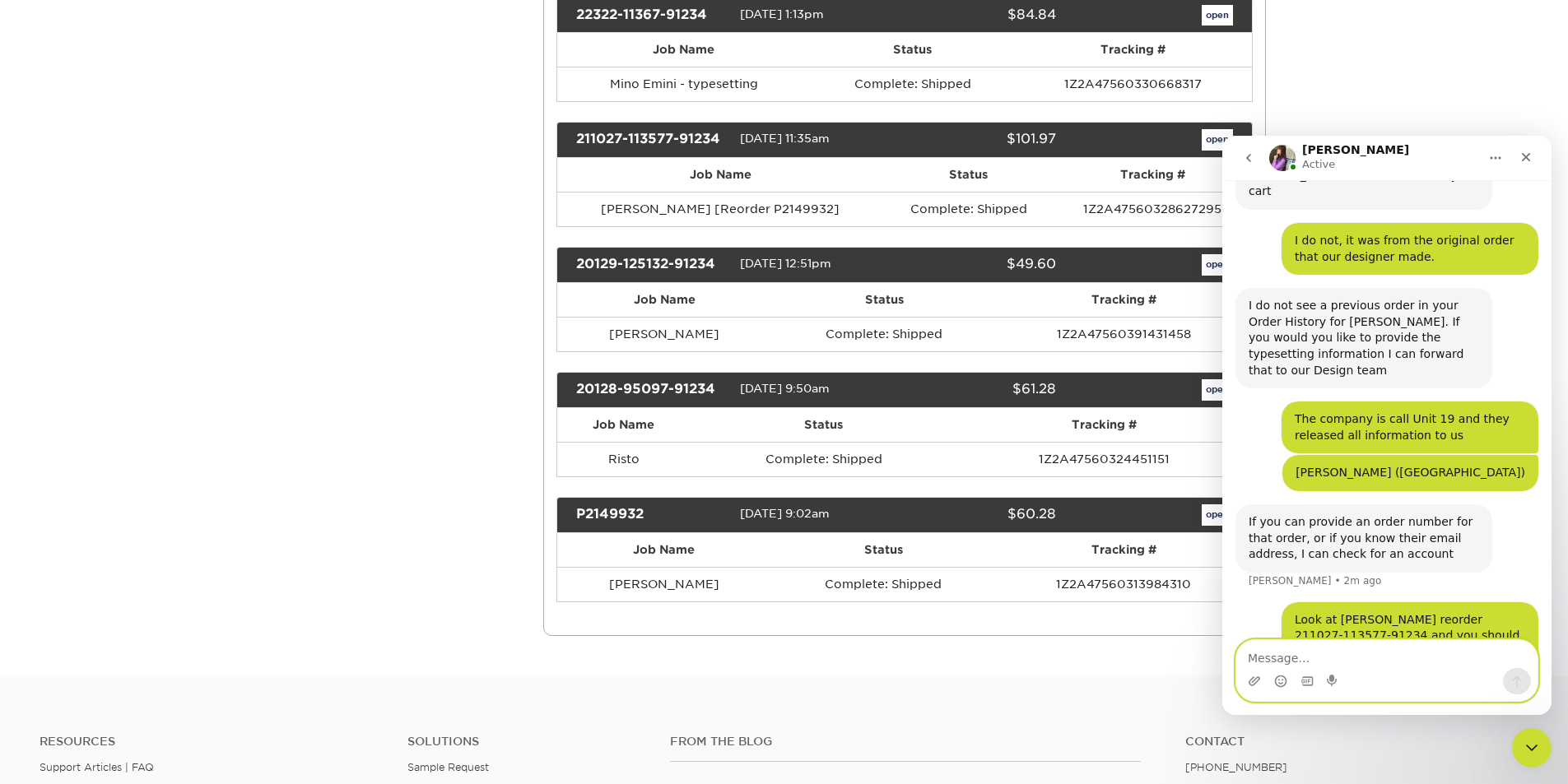
click at [1363, 658] on textarea "Message…" at bounding box center [1386, 654] width 301 height 28
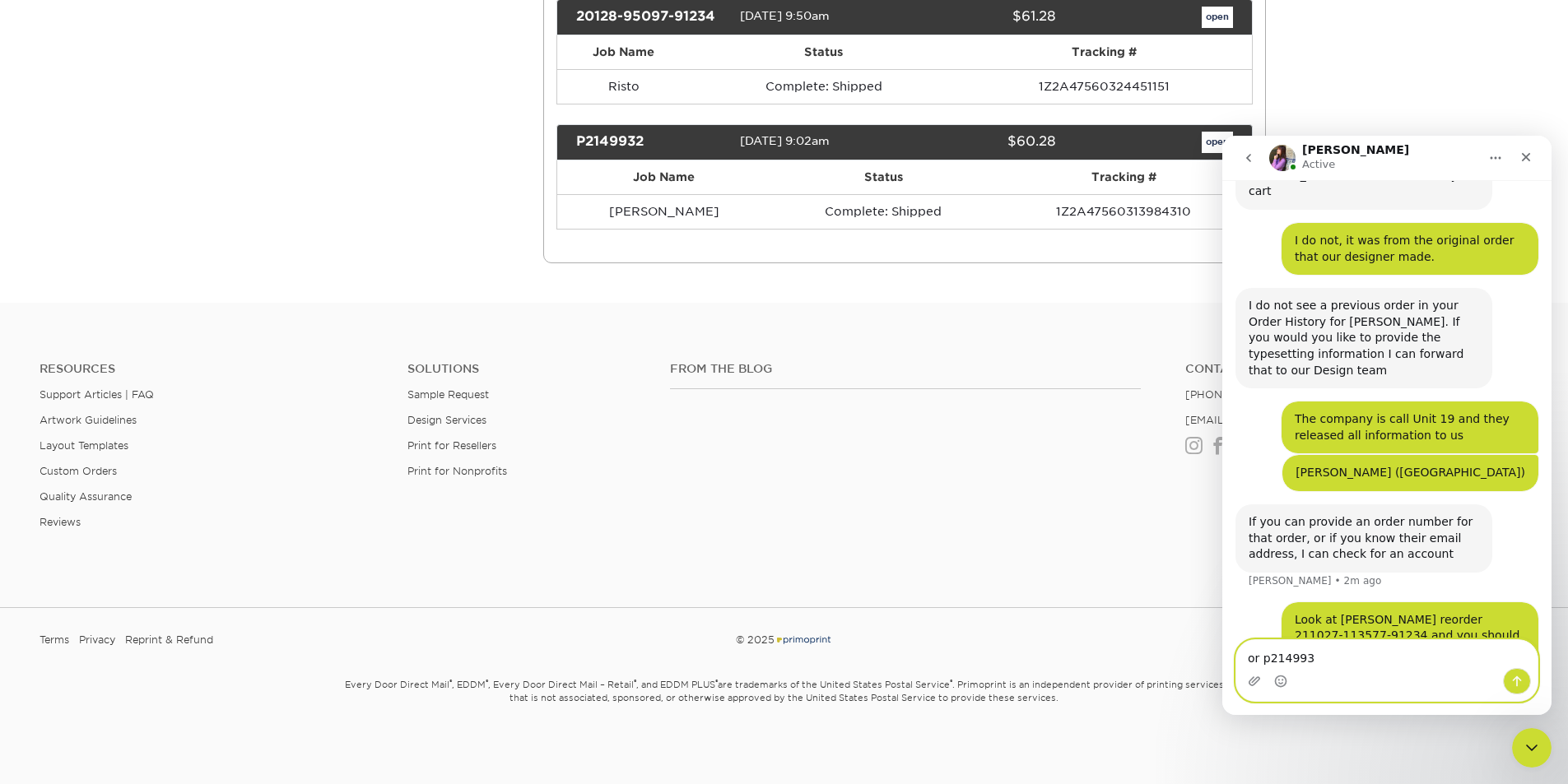
type textarea "or p2149932"
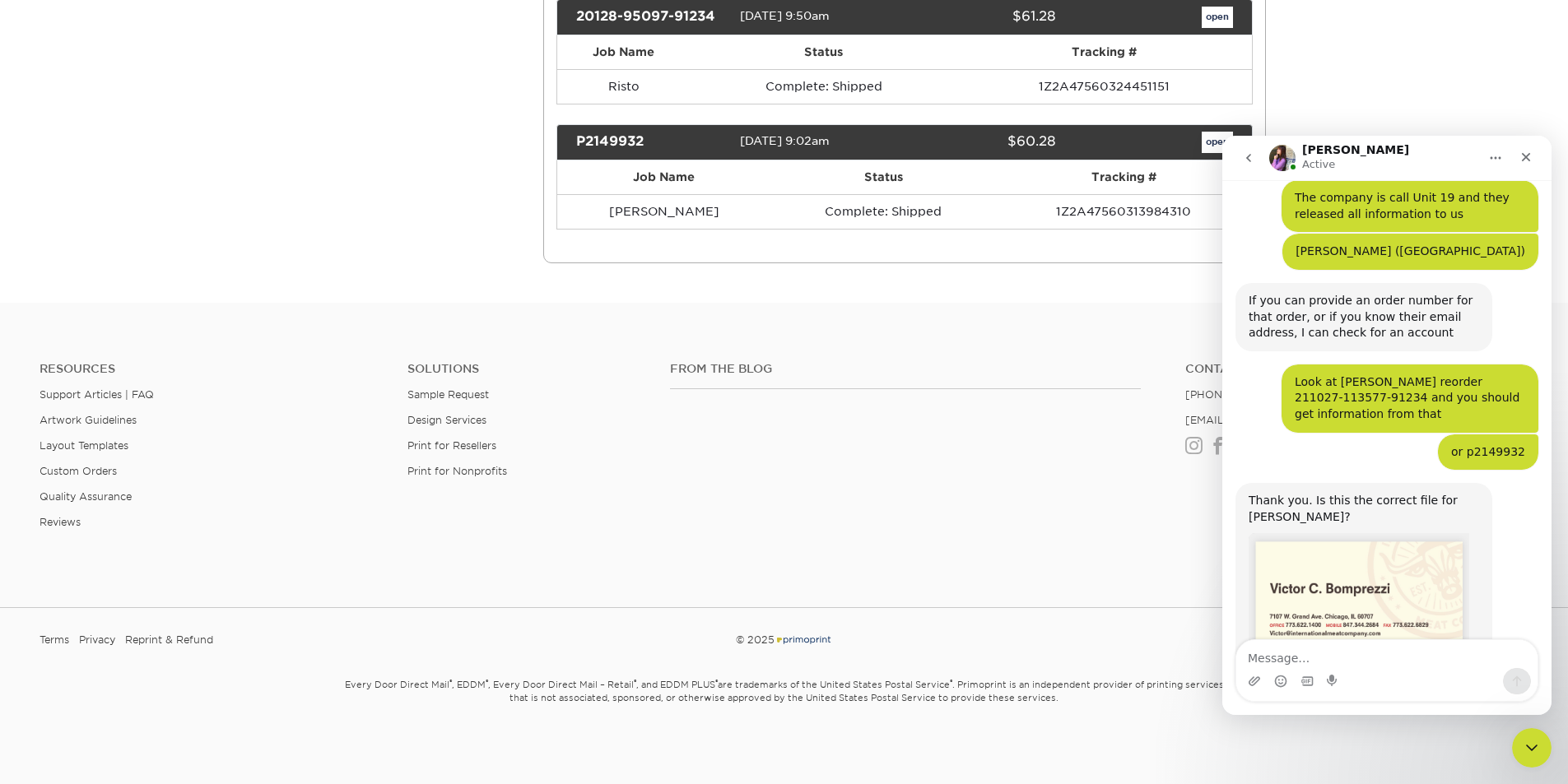
scroll to position [1010, 0]
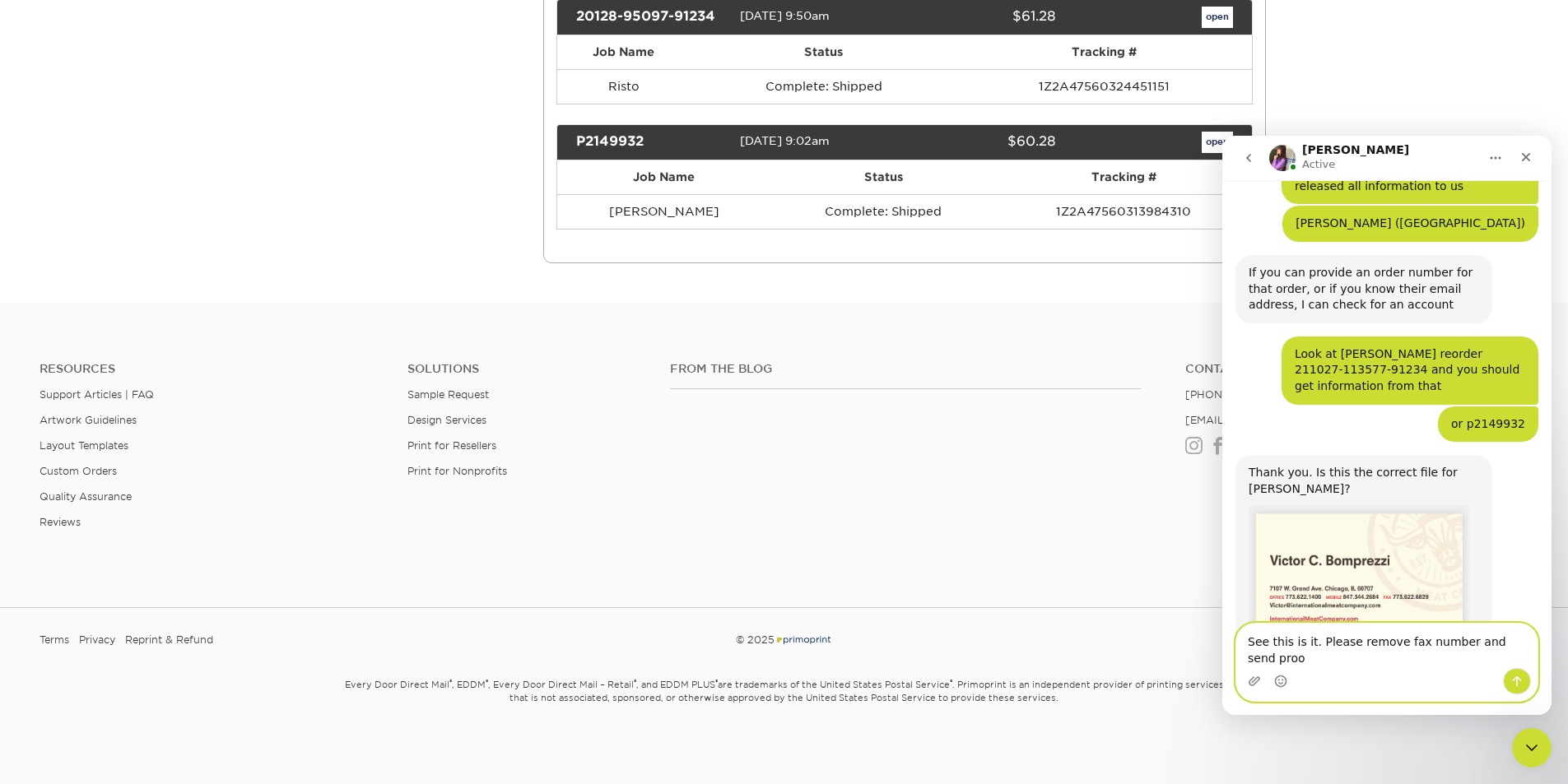
type textarea "See this is it. Please remove fax number and send proof"
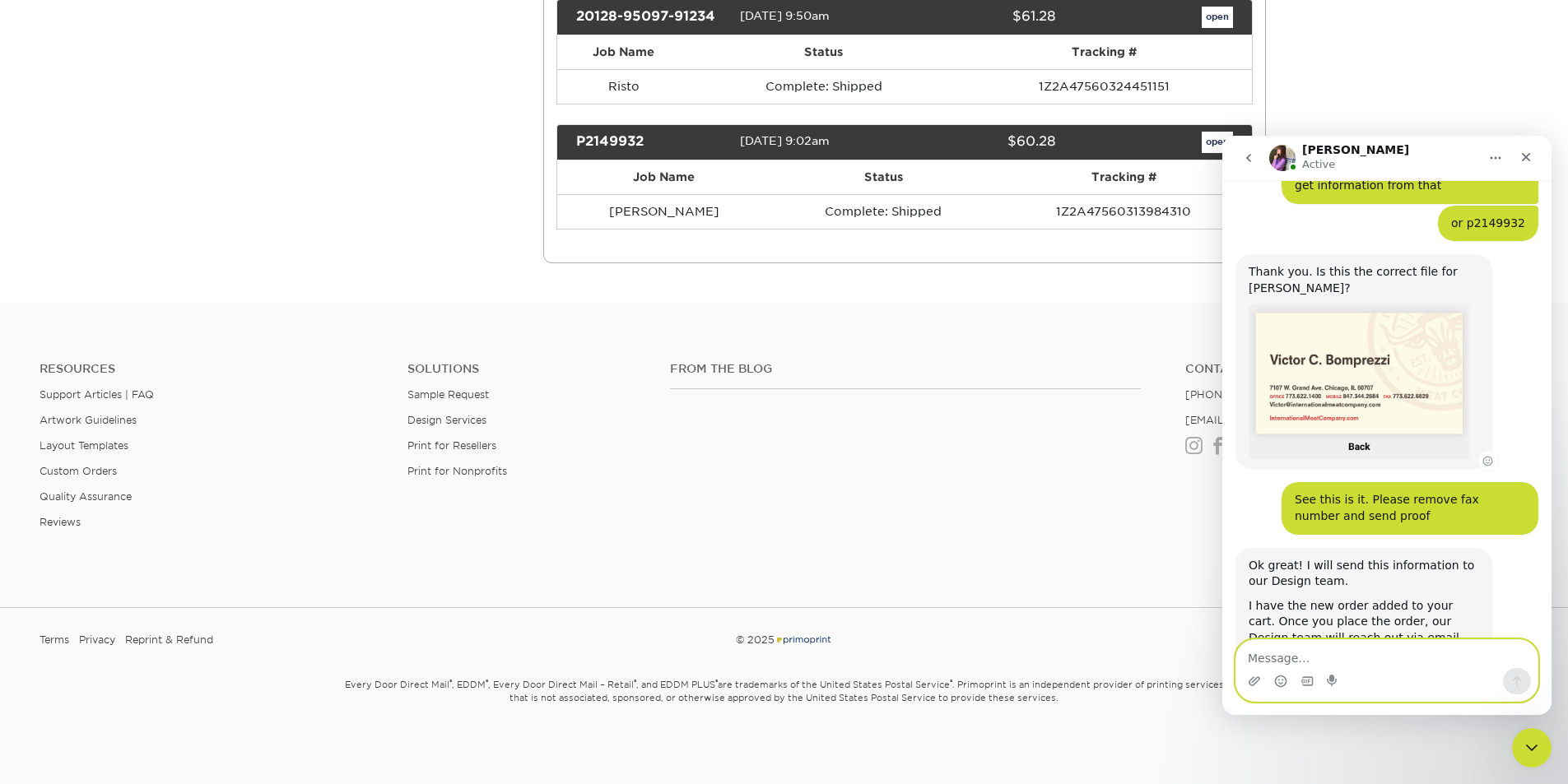
scroll to position [1214, 0]
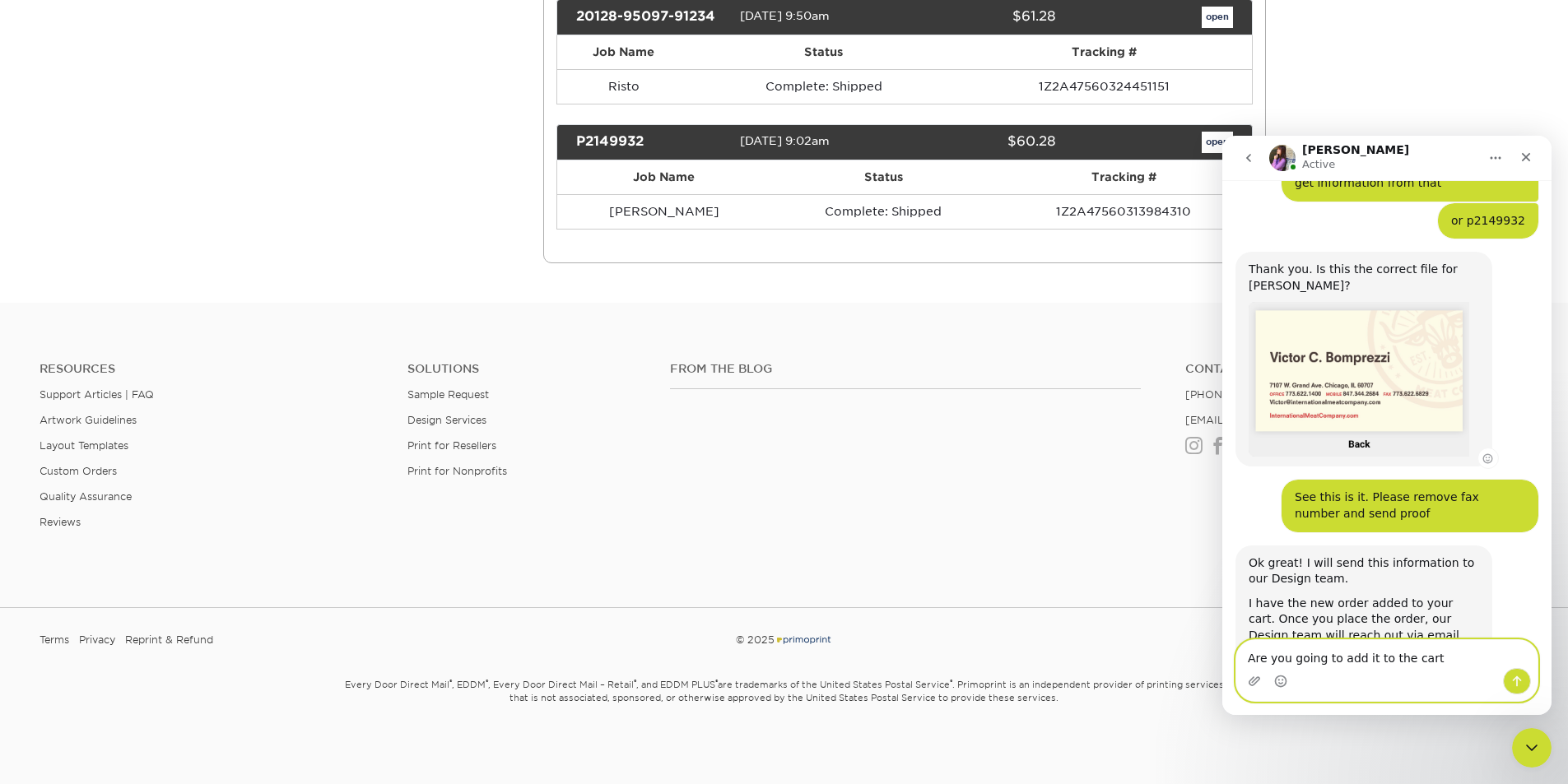
type textarea "Are you going to add it to the cart?"
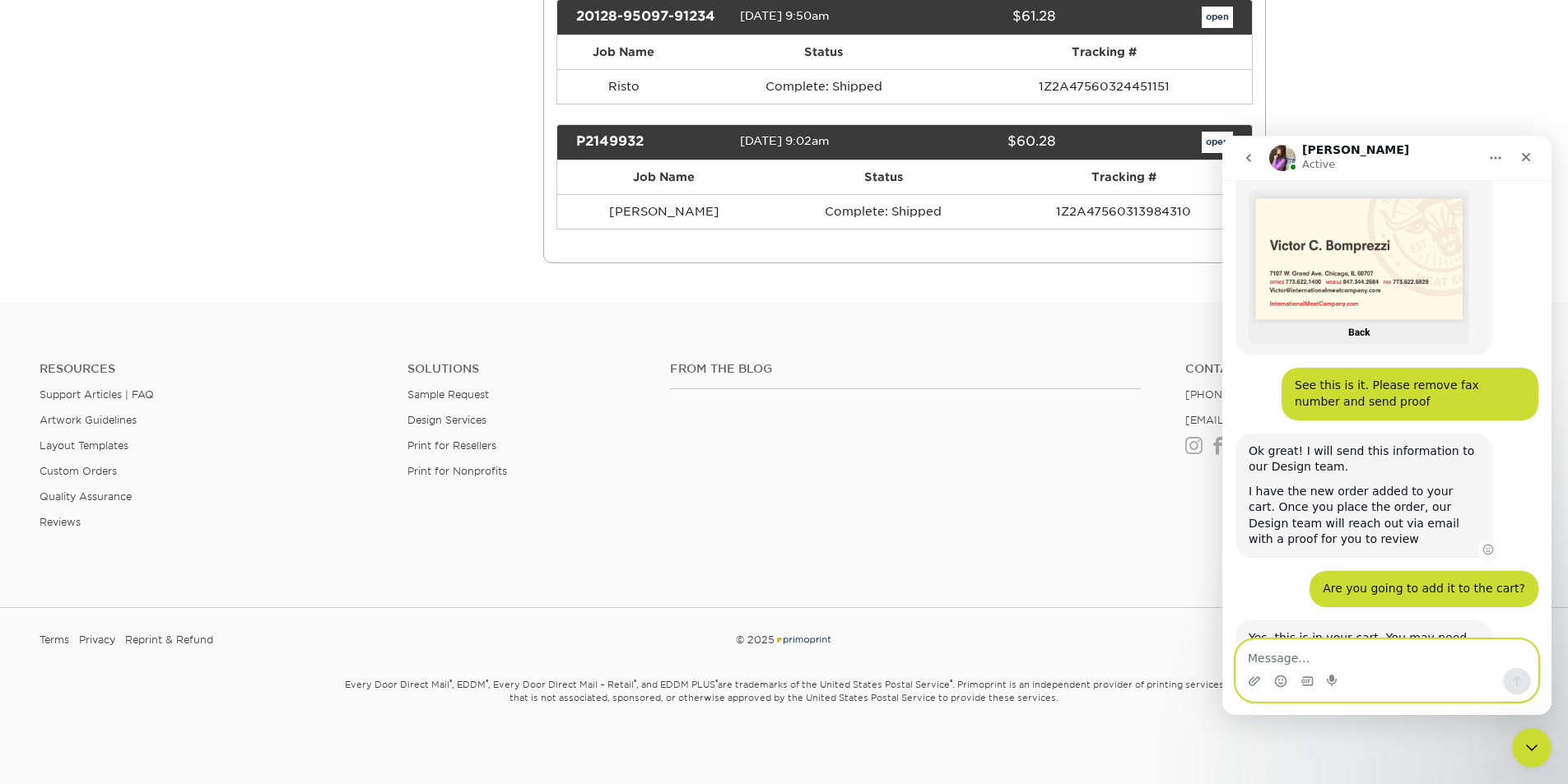
scroll to position [1344, 0]
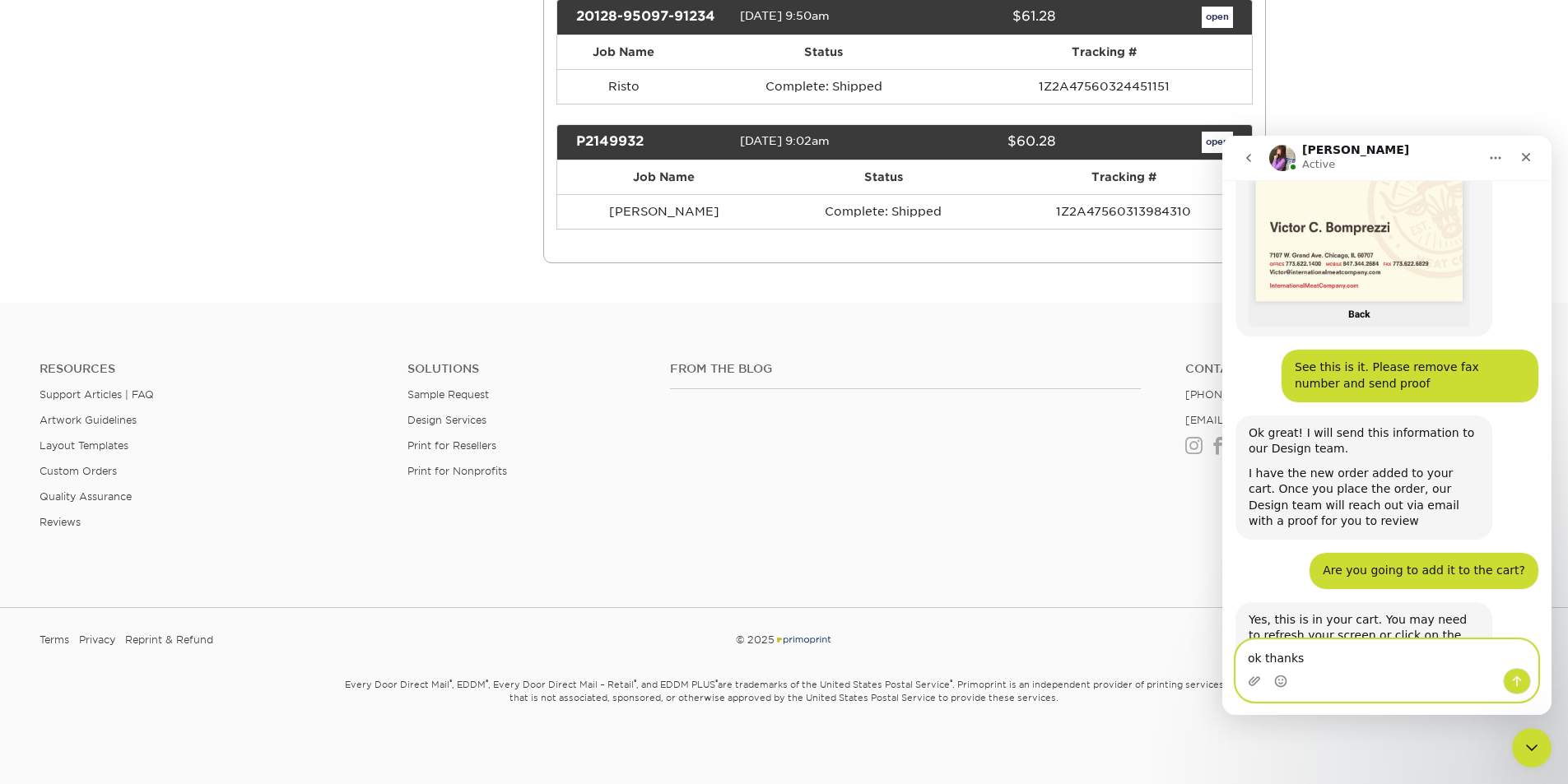
type textarea "ok thanks"
click at [1509, 676] on button "Send a message…" at bounding box center [1516, 681] width 28 height 26
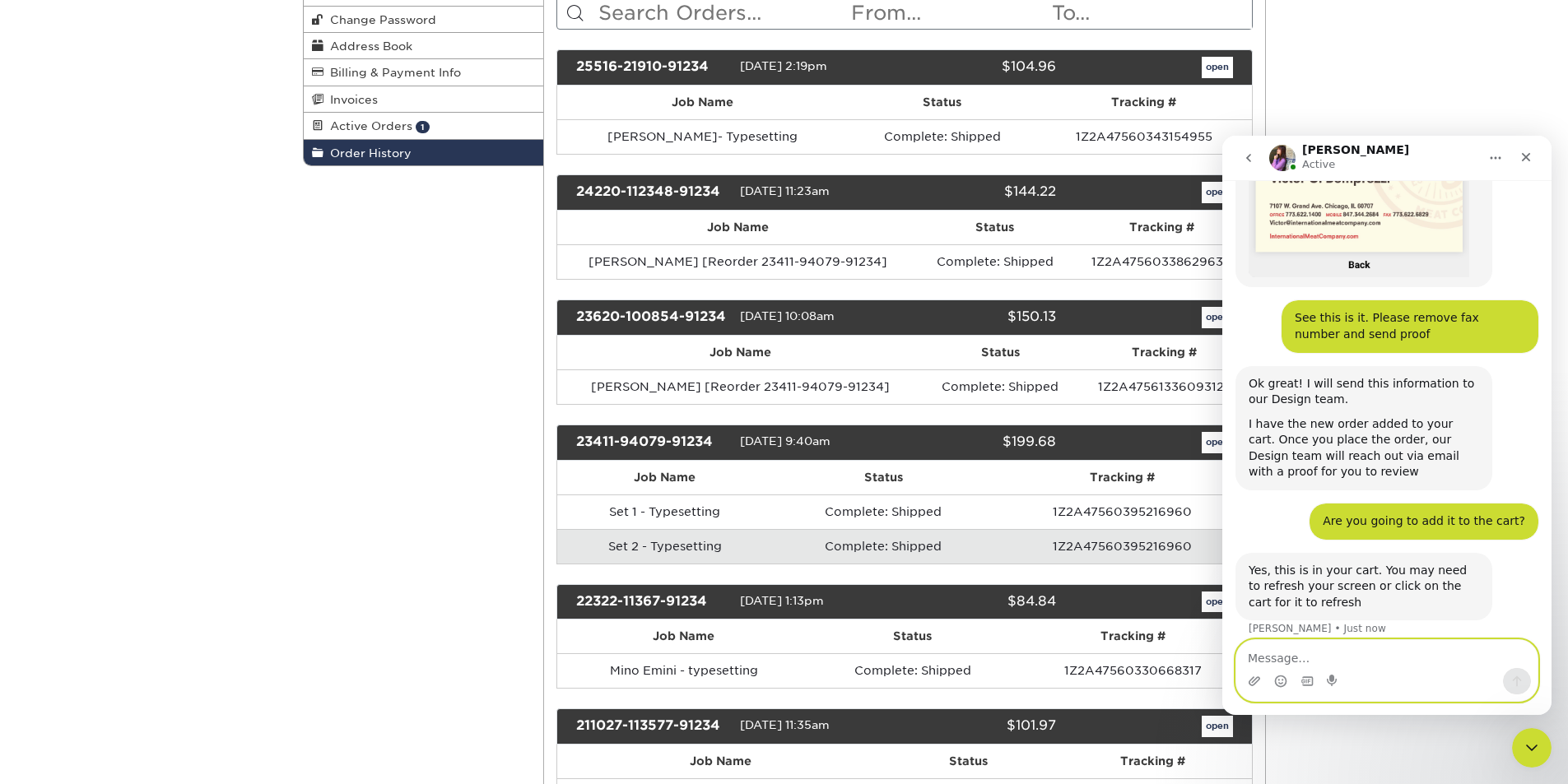
scroll to position [0, 0]
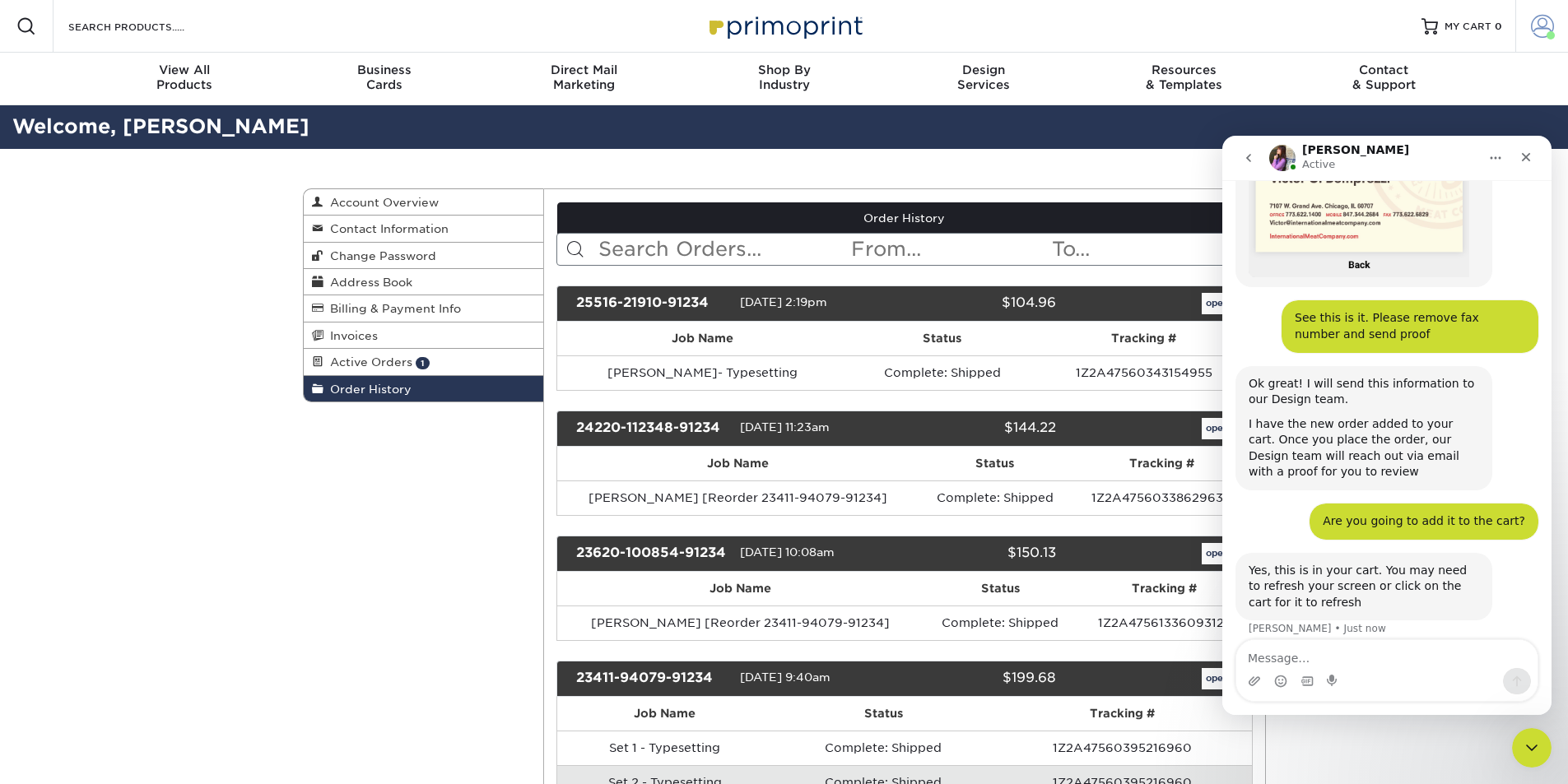
click at [1545, 23] on span at bounding box center [1542, 26] width 23 height 23
click at [1475, 29] on span "MY CART" at bounding box center [1468, 27] width 47 height 14
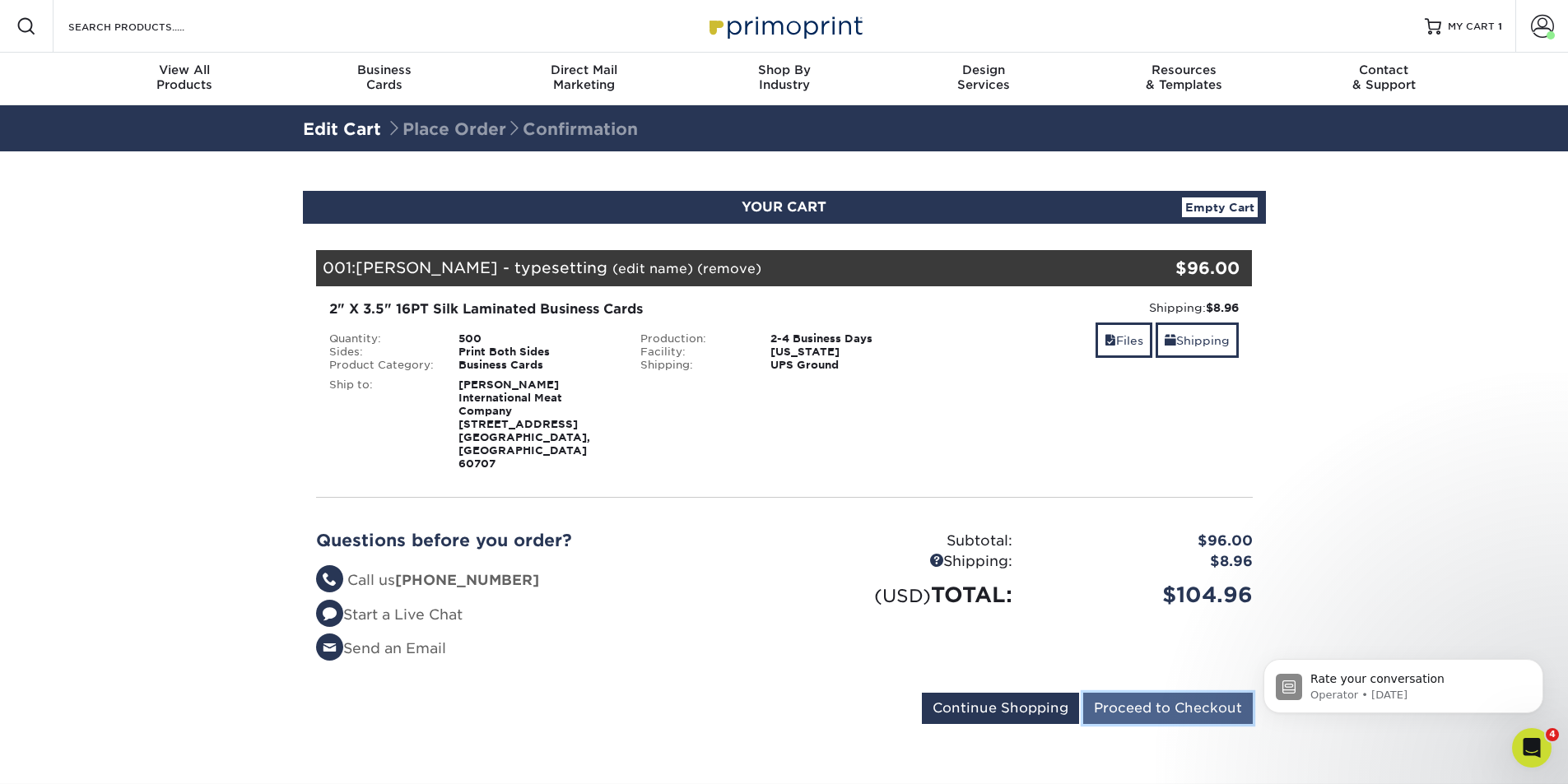
click at [1157, 693] on input "Proceed to Checkout" at bounding box center [1168, 709] width 169 height 31
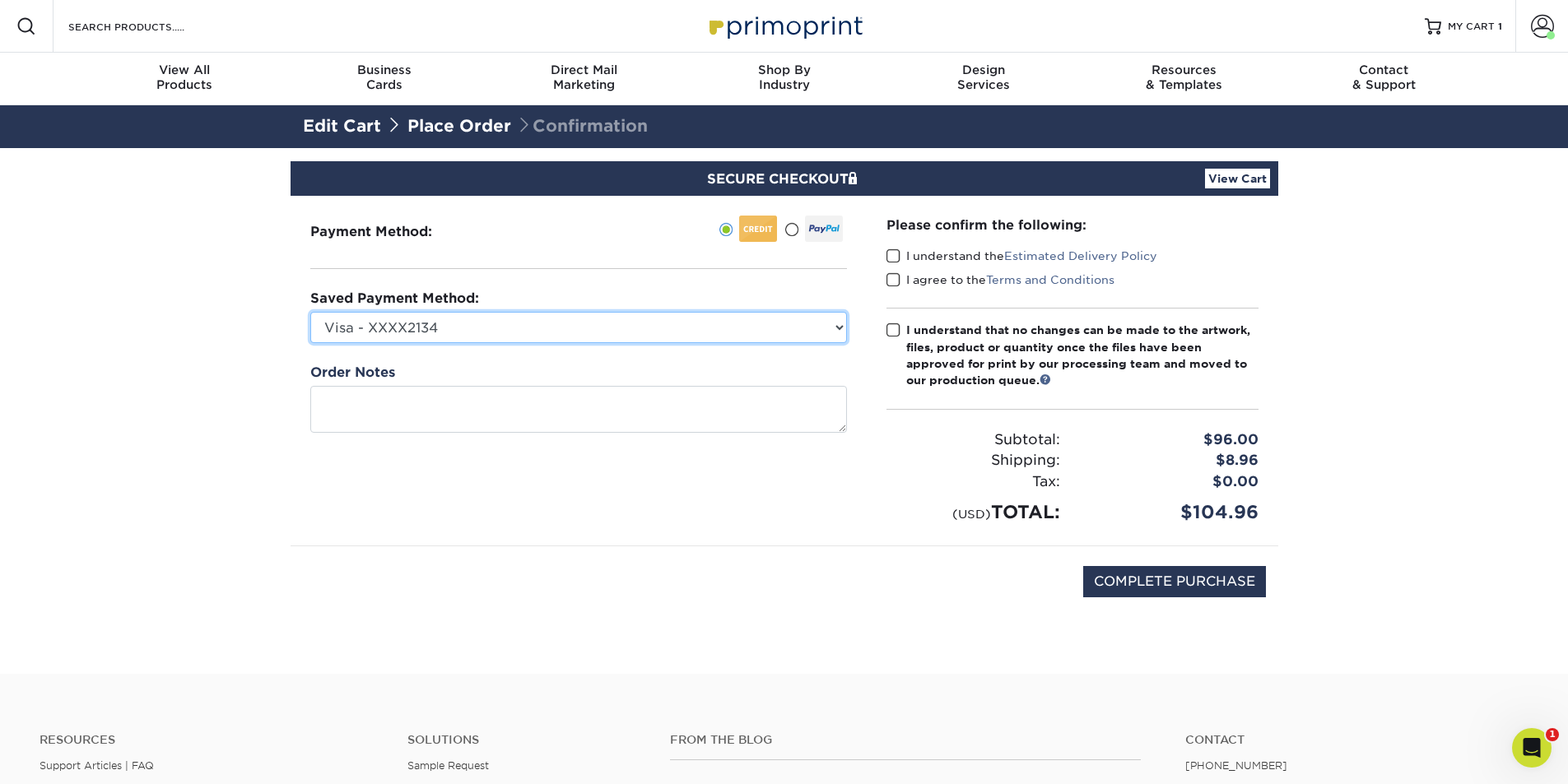
click at [836, 328] on select "Visa - XXXX2134 Visa - XXXX8160 Visa - XXXX8160 New Credit Card" at bounding box center [579, 327] width 537 height 31
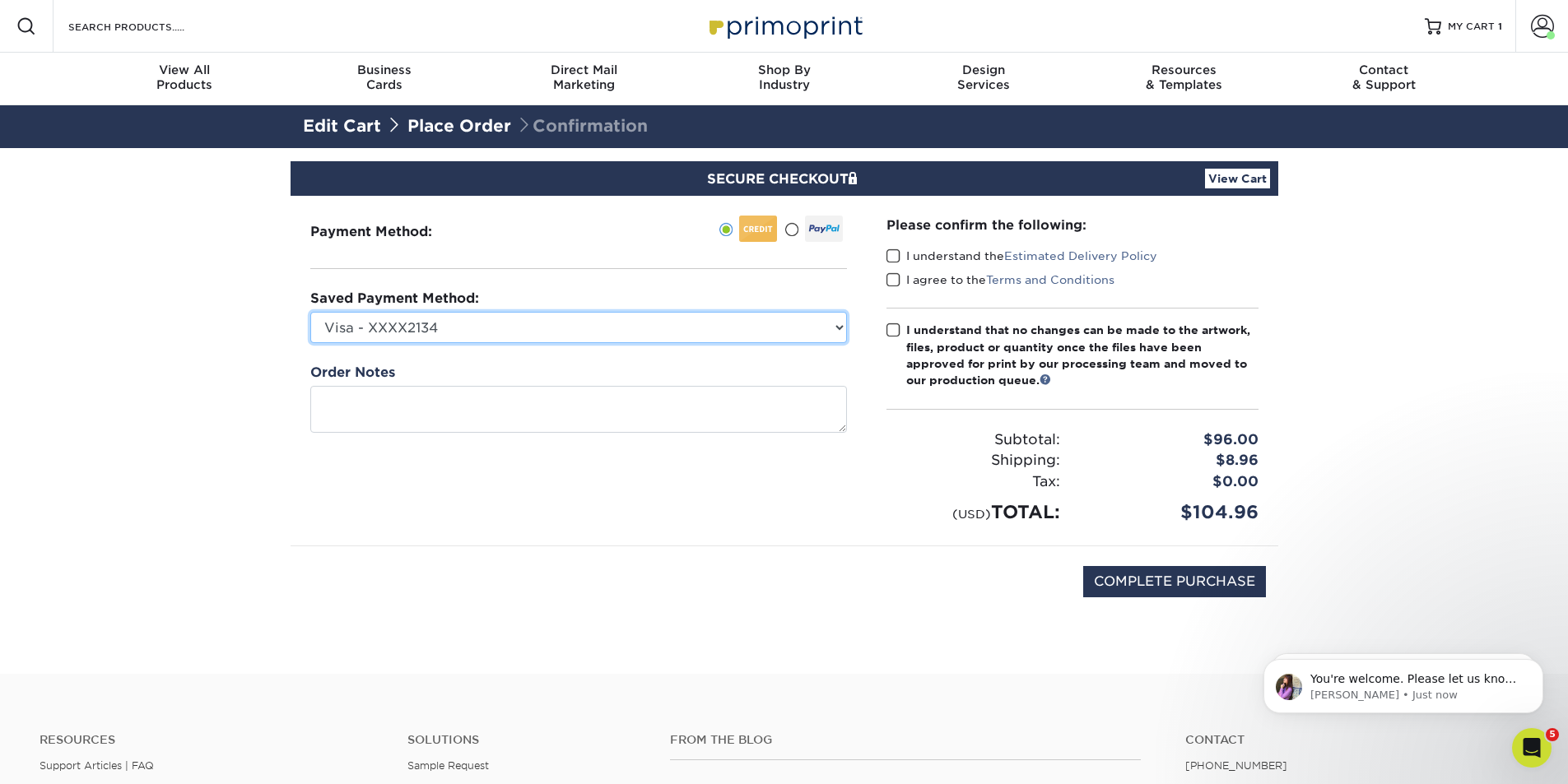
select select "53712"
click at [310, 312] on select "Visa - XXXX2134 Visa - XXXX8160 Visa - XXXX8160 New Credit Card" at bounding box center [579, 327] width 537 height 31
click at [894, 258] on span at bounding box center [893, 256] width 14 height 16
click at [0, 0] on input "I understand the Estimated Delivery Policy" at bounding box center [0, 0] width 0 height 0
click at [895, 279] on span at bounding box center [893, 280] width 14 height 16
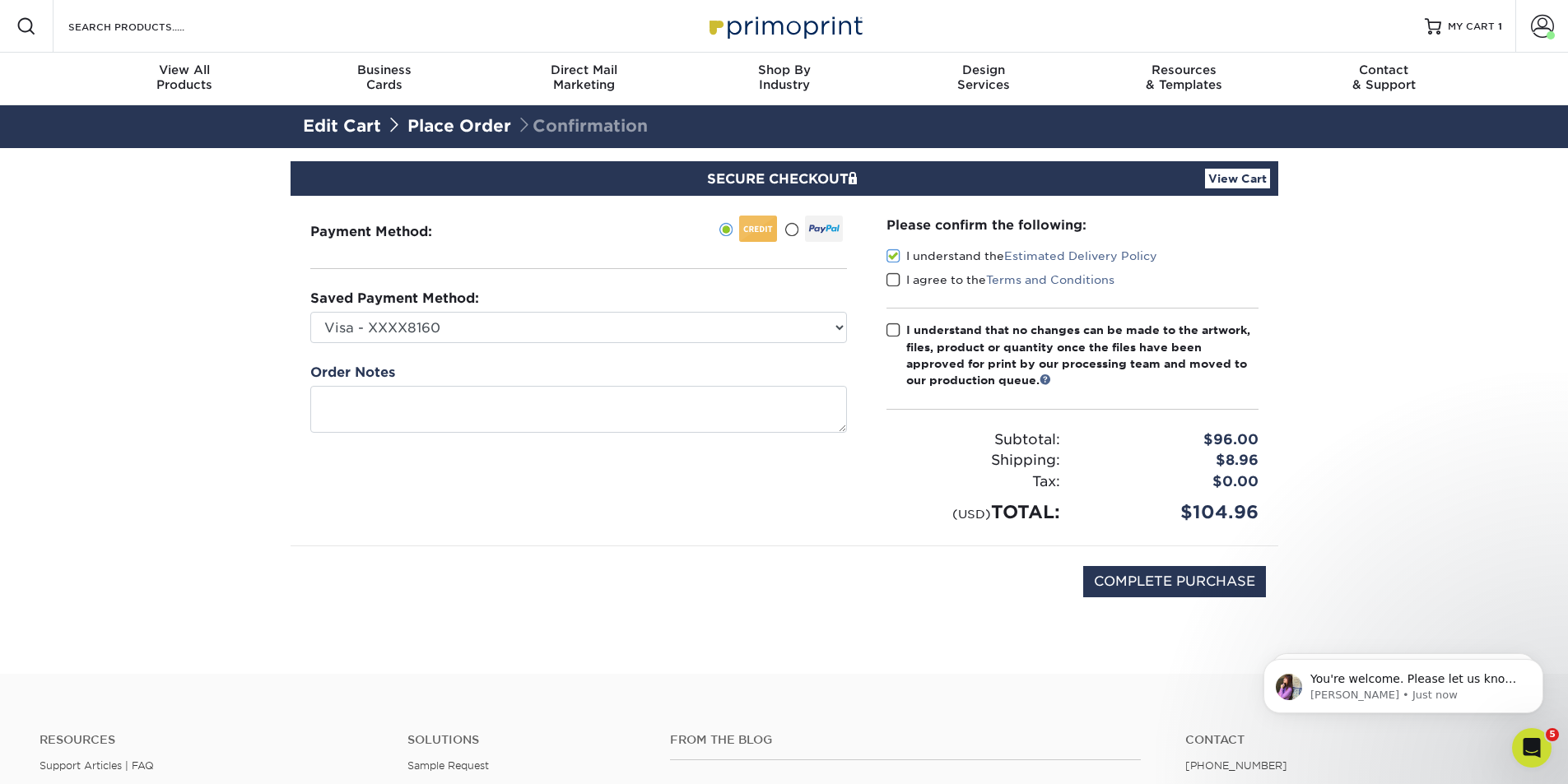
click at [0, 0] on input "I agree to the Terms and Conditions" at bounding box center [0, 0] width 0 height 0
click at [895, 330] on span at bounding box center [893, 330] width 14 height 16
click at [0, 0] on input "I understand that no changes can be made to the artwork, files, product or quan…" at bounding box center [0, 0] width 0 height 0
click at [1203, 584] on input "COMPLETE PURCHASE" at bounding box center [1175, 581] width 183 height 31
type input "PROCESSING, PLEASE WAIT..."
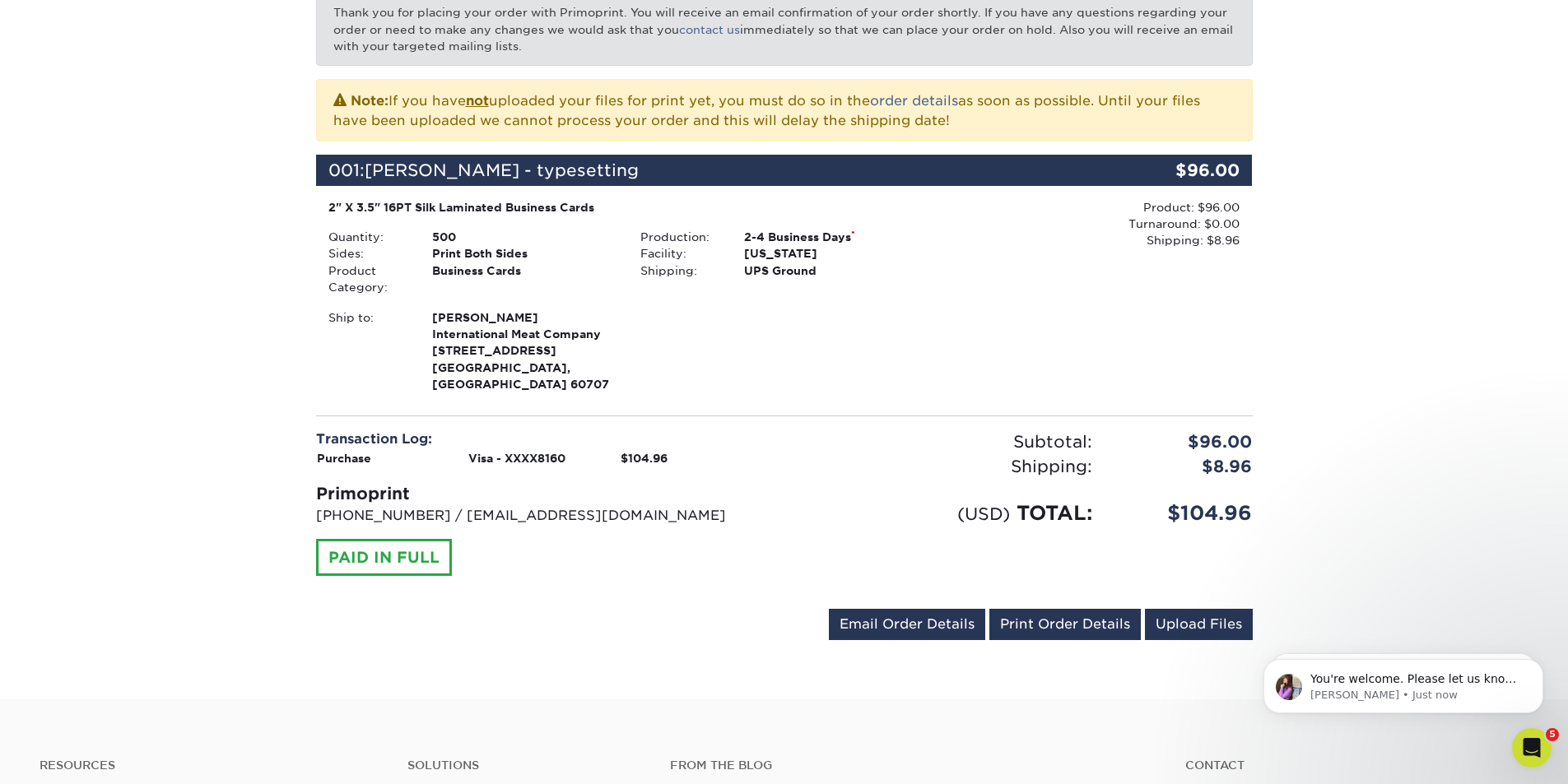
scroll to position [330, 0]
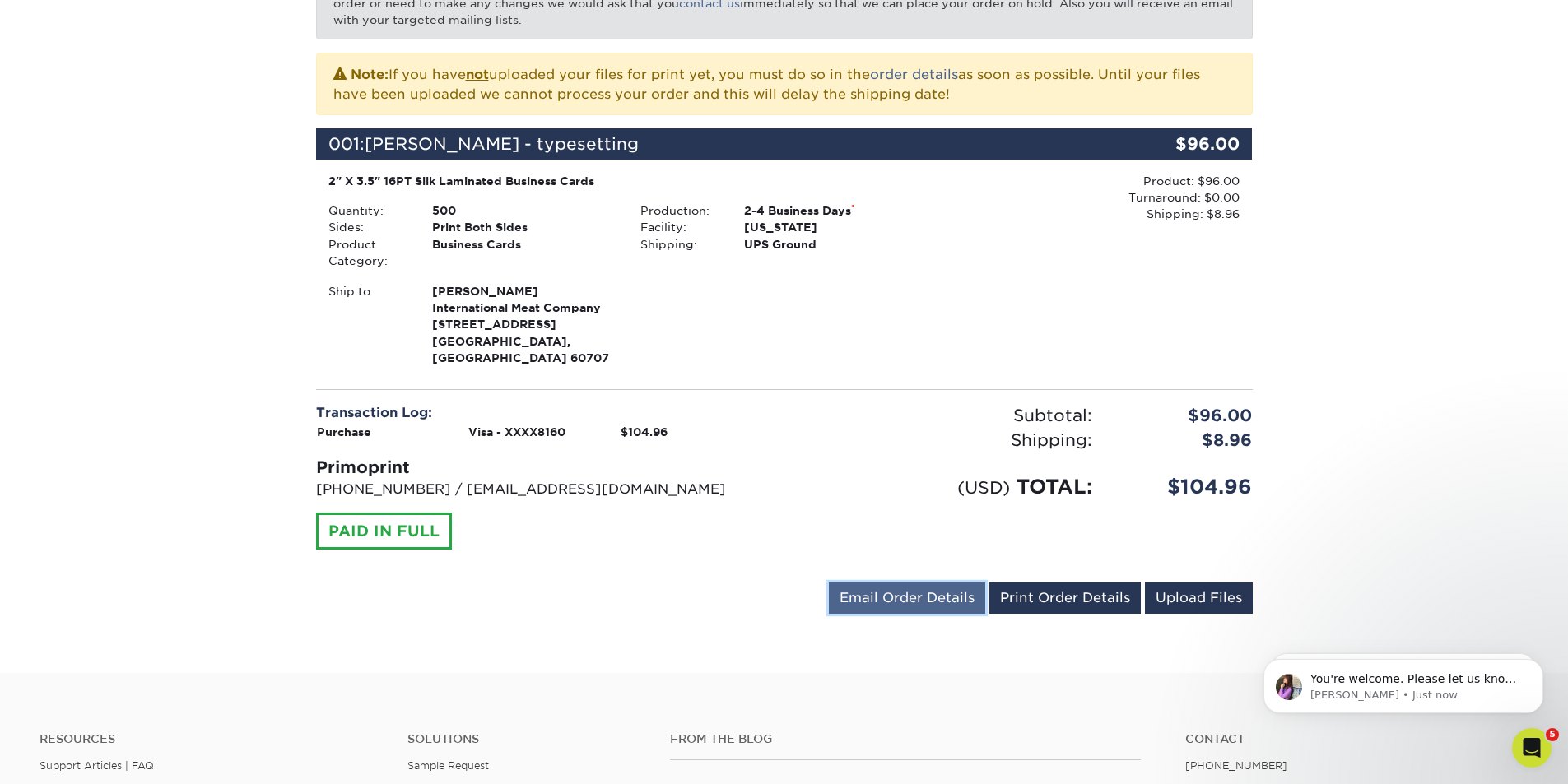
click at [932, 589] on link "Email Order Details" at bounding box center [906, 598] width 157 height 31
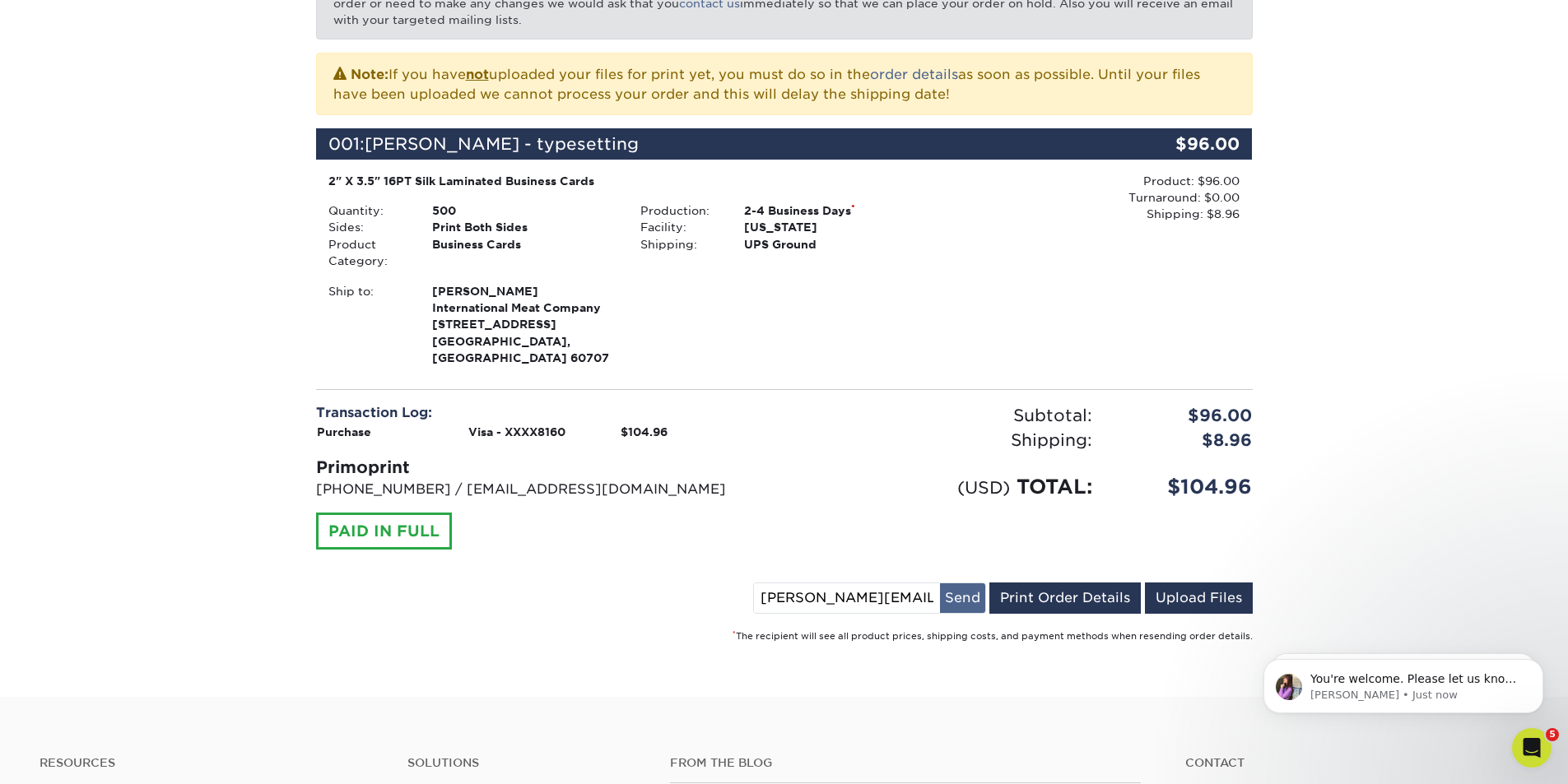
click at [979, 587] on button "Send" at bounding box center [963, 598] width 45 height 29
drag, startPoint x: 1042, startPoint y: 583, endPoint x: 1222, endPoint y: 673, distance: 201.2
click at [1044, 583] on link "Print Order Details" at bounding box center [1065, 598] width 152 height 31
